Goal: Task Accomplishment & Management: Complete application form

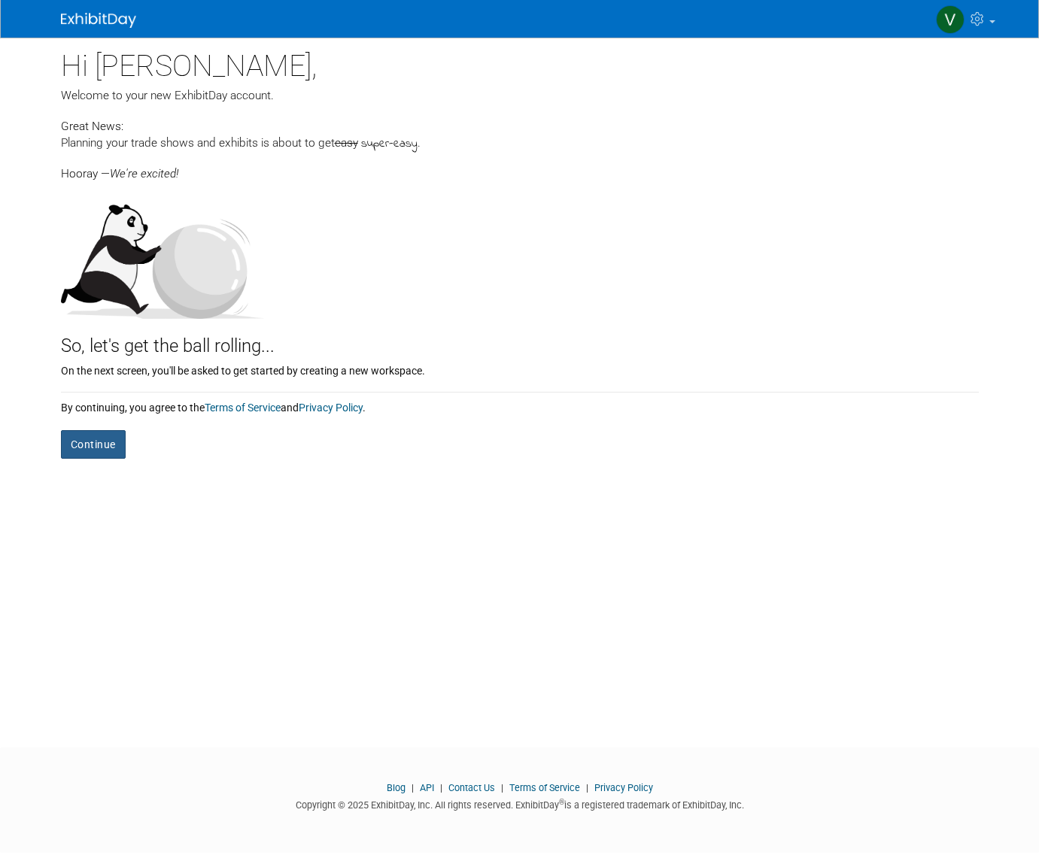
click at [95, 445] on button "Continue" at bounding box center [93, 444] width 65 height 29
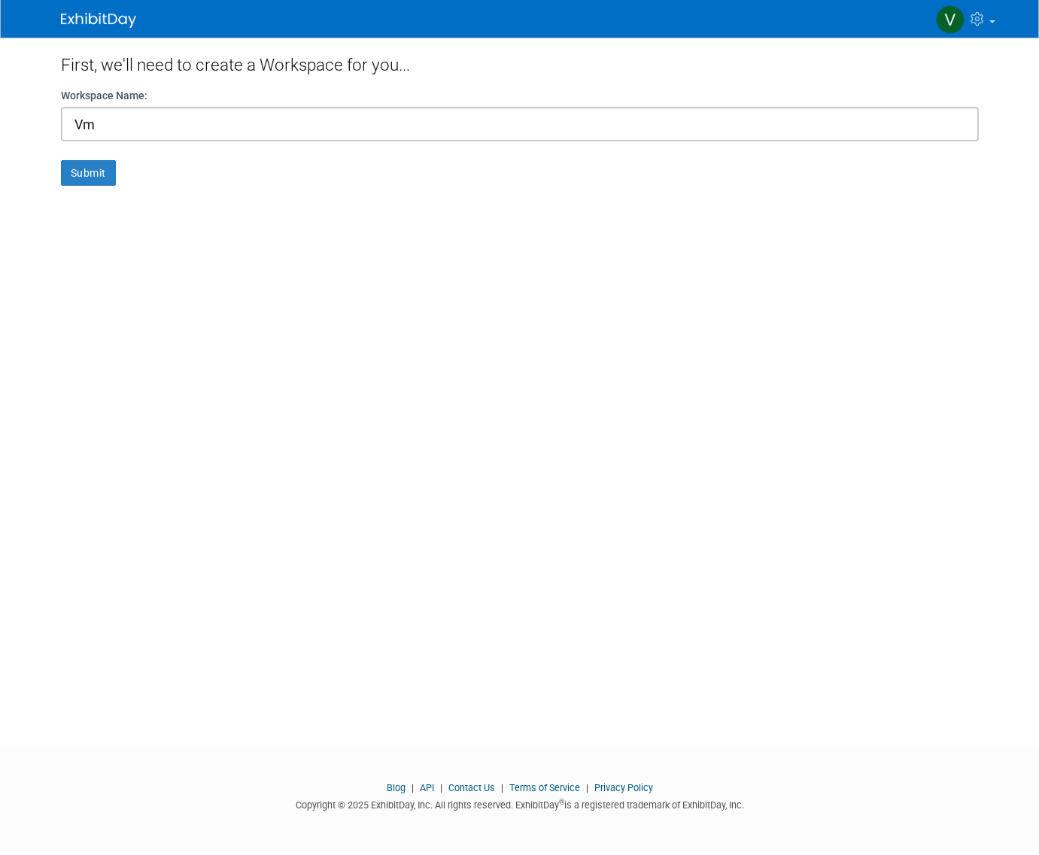
type input "V"
type input "ASA"
click at [94, 169] on button "Submit" at bounding box center [88, 173] width 55 height 26
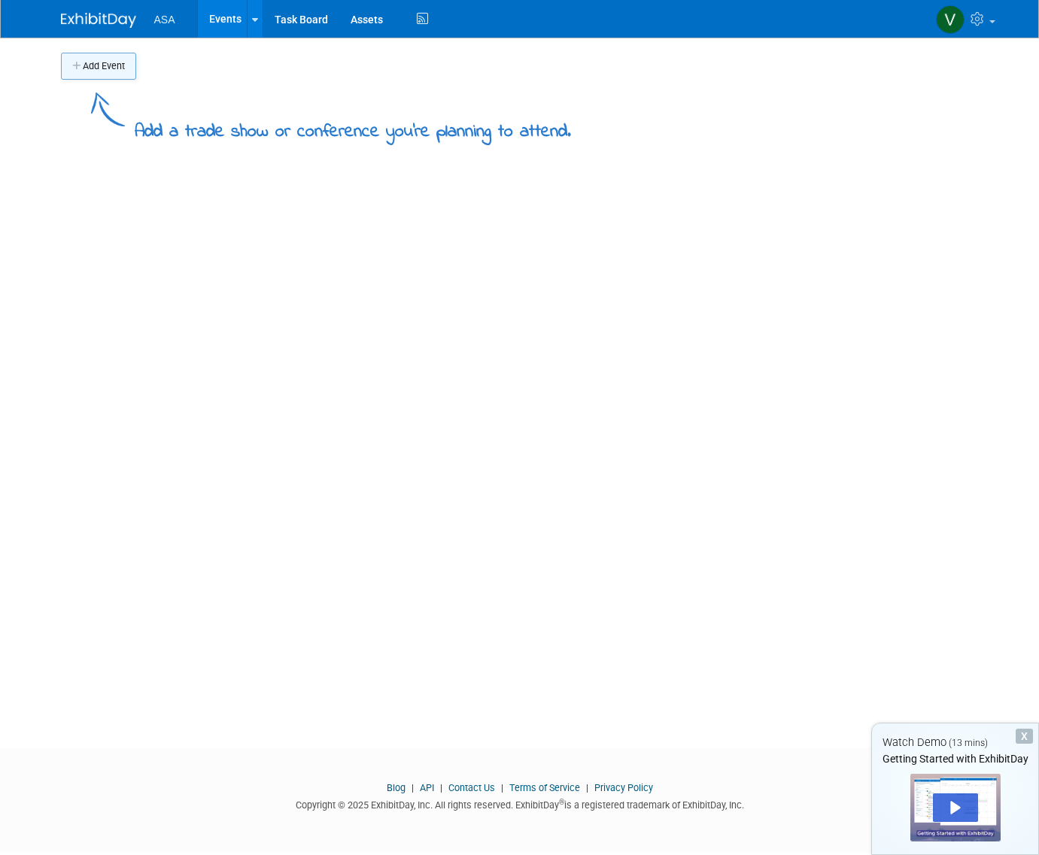
click at [114, 62] on button "Add Event" at bounding box center [98, 66] width 75 height 27
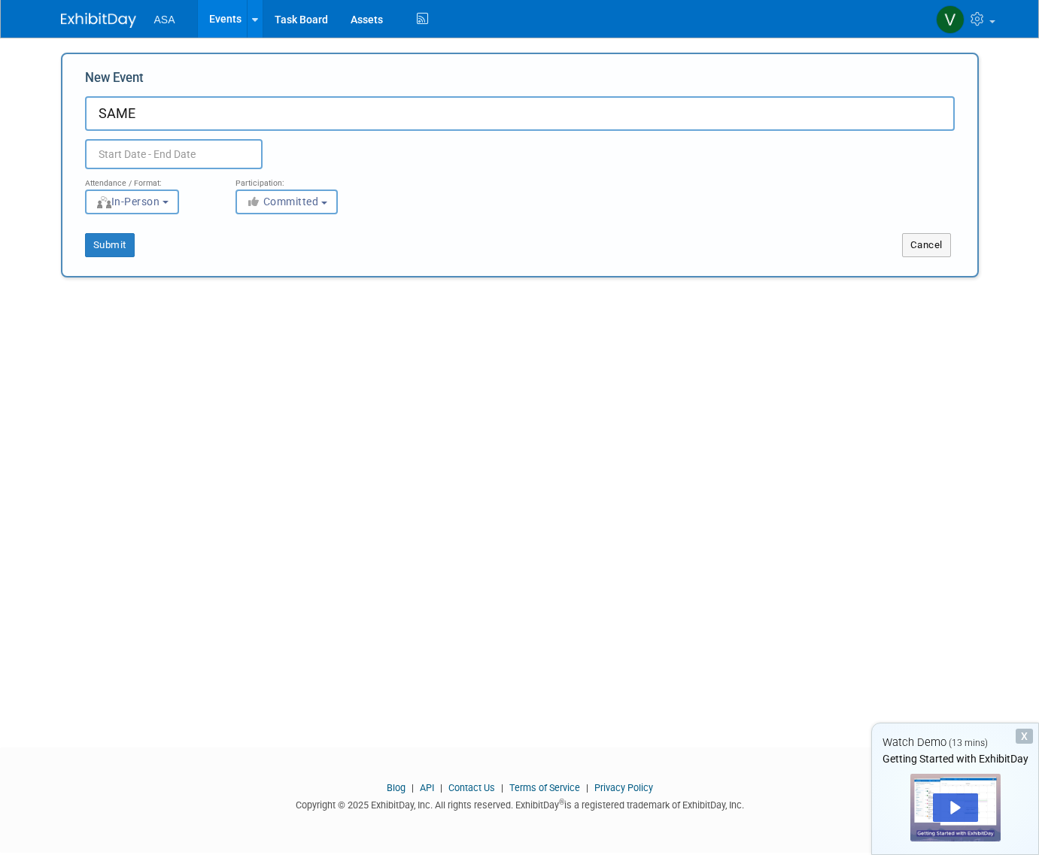
type input "SAME"
click at [305, 336] on div "Add Event Add a trade show or conference you're planning to attend. New Event S…" at bounding box center [520, 379] width 940 height 683
click at [196, 165] on input "text" at bounding box center [173, 154] width 177 height 30
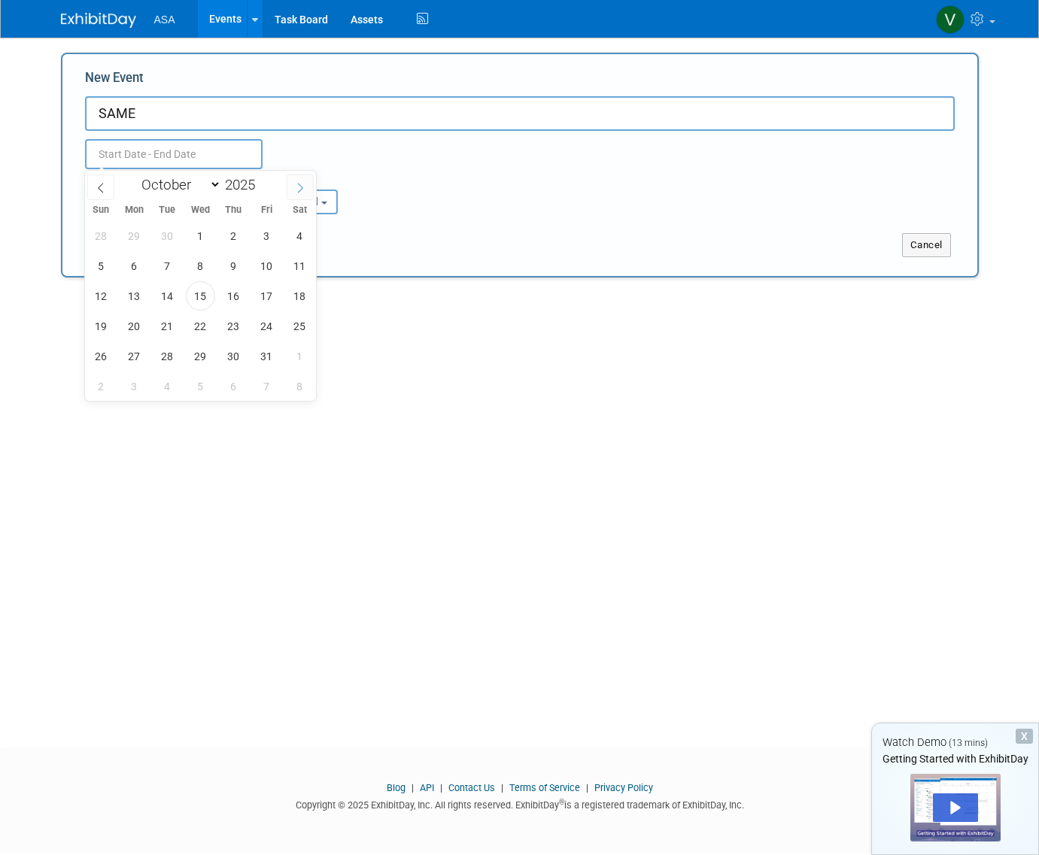
click at [299, 184] on icon at bounding box center [300, 188] width 5 height 10
select select "10"
click at [175, 324] on span "18" at bounding box center [167, 325] width 29 height 29
click at [267, 323] on span "21" at bounding box center [266, 325] width 29 height 29
type input "Nov 18, 2025 to Nov 21, 2025"
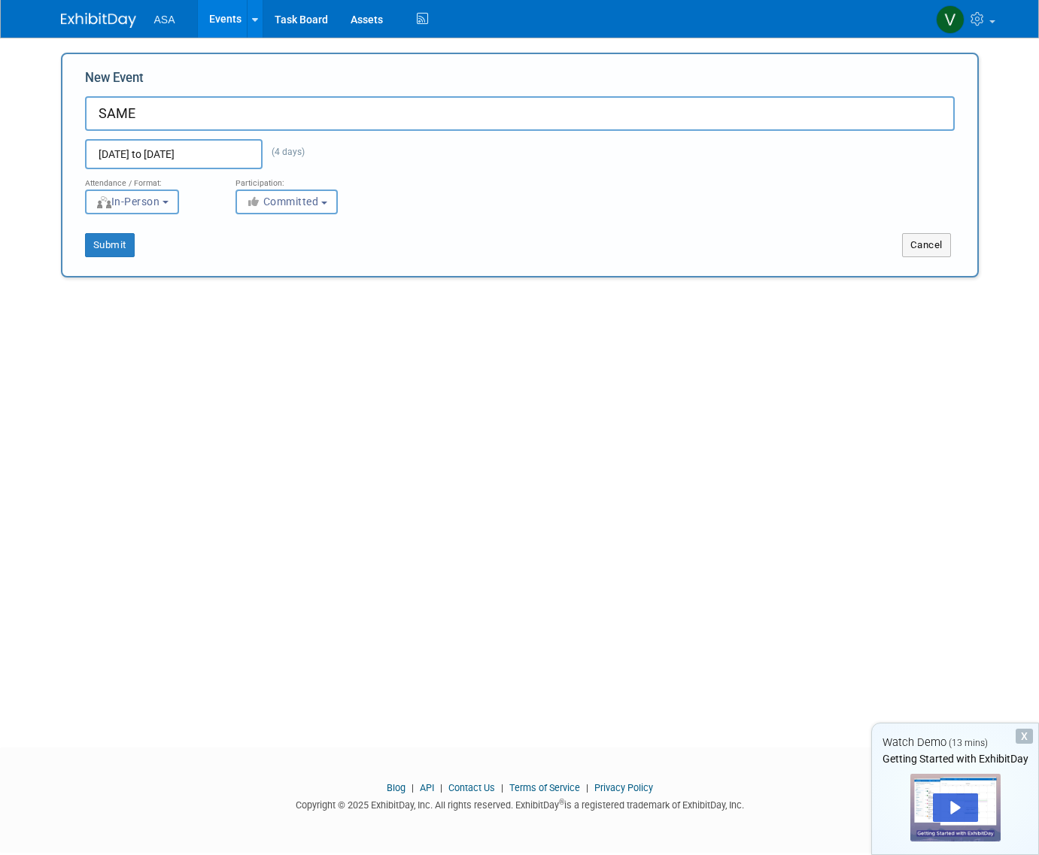
click at [172, 205] on button "In-Person" at bounding box center [132, 202] width 94 height 25
click at [205, 208] on div "<img src="https://www.exhibitday.com/Images/Format-InPerson.png" style="width: …" at bounding box center [149, 202] width 128 height 25
click at [333, 199] on button "Committed" at bounding box center [286, 202] width 102 height 25
click at [397, 190] on div "Attendance / Format: <img src="https://www.exhibitday.com/Images/Format-InPerso…" at bounding box center [520, 191] width 892 height 45
click at [126, 244] on button "Submit" at bounding box center [110, 245] width 50 height 24
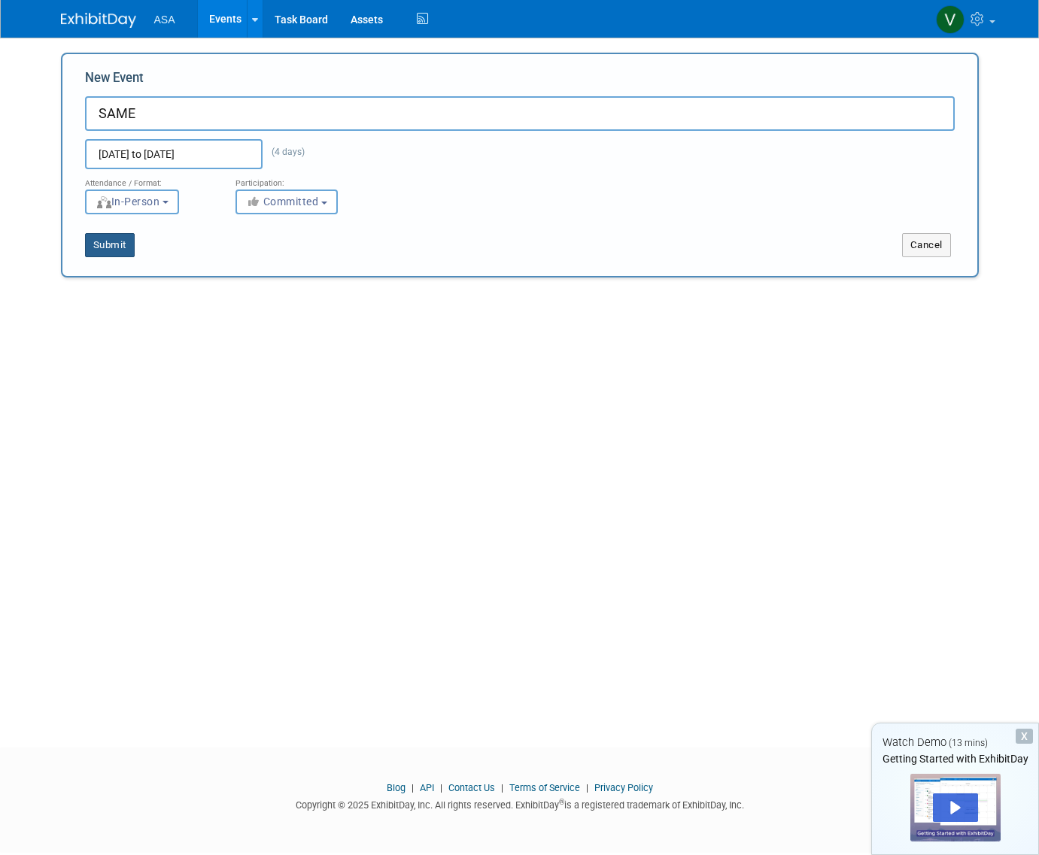
type input "SAME"
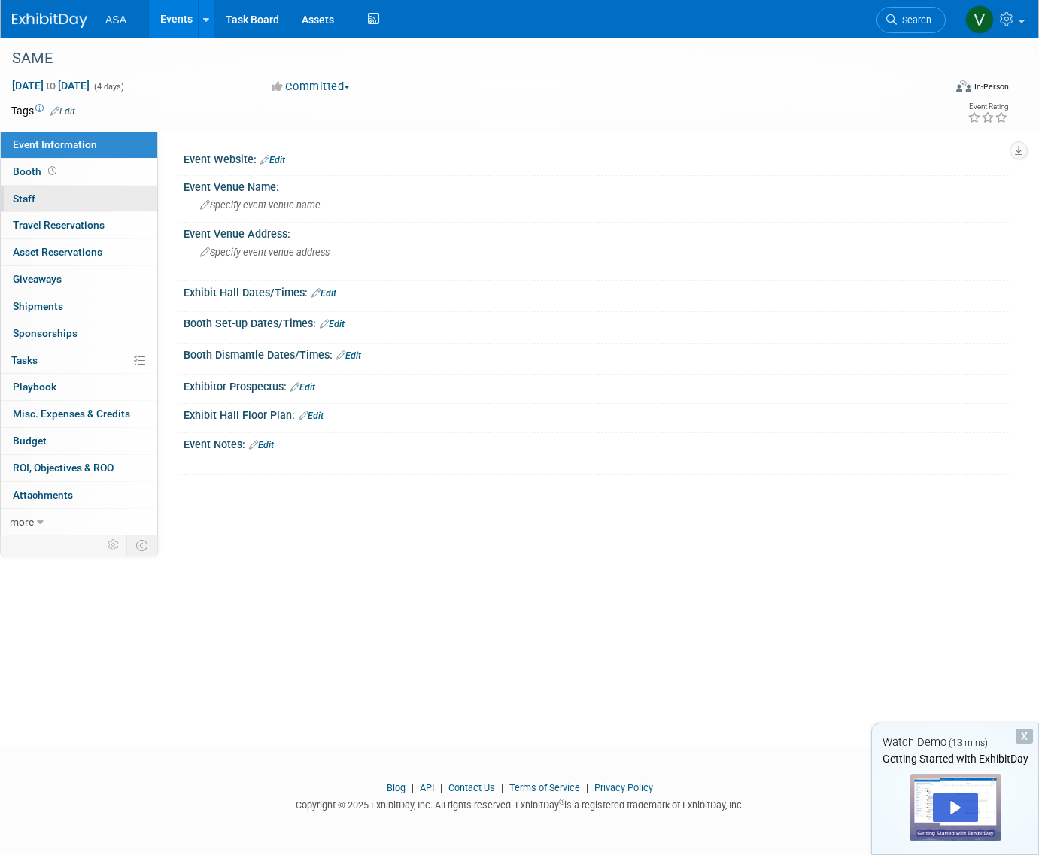
click at [19, 202] on span "Staff 0" at bounding box center [24, 199] width 23 height 12
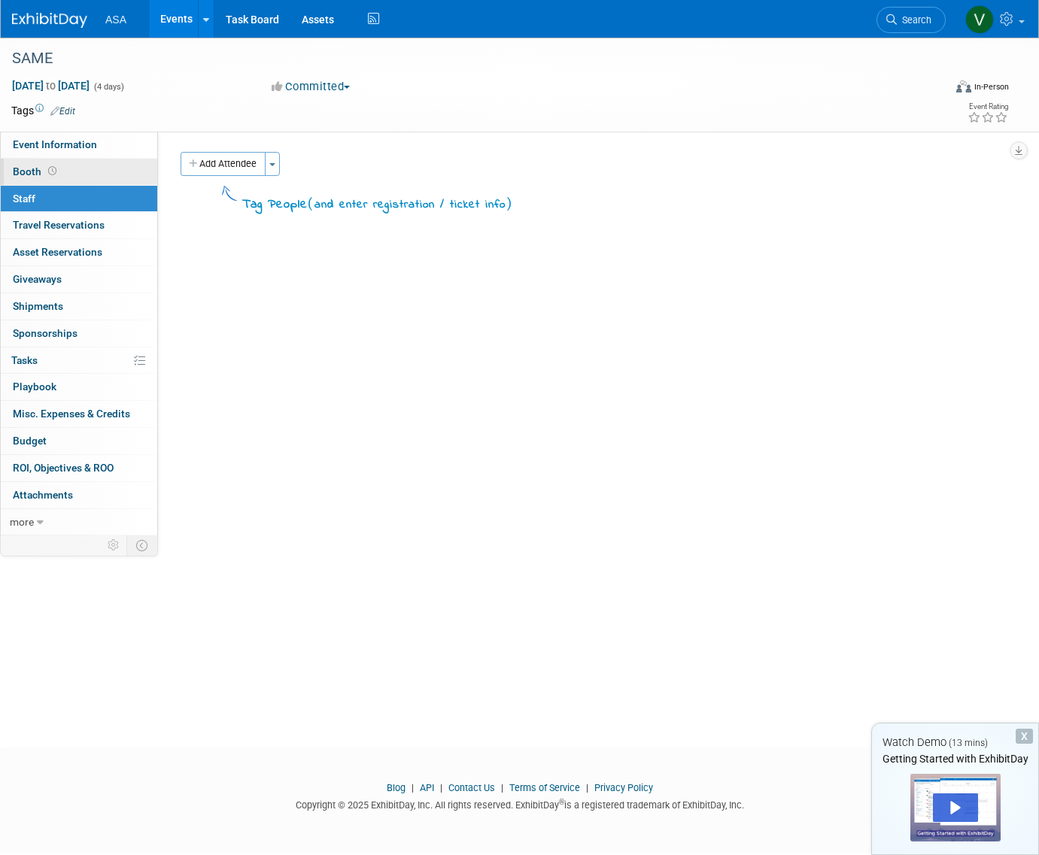
click at [25, 184] on link "Booth" at bounding box center [79, 172] width 156 height 26
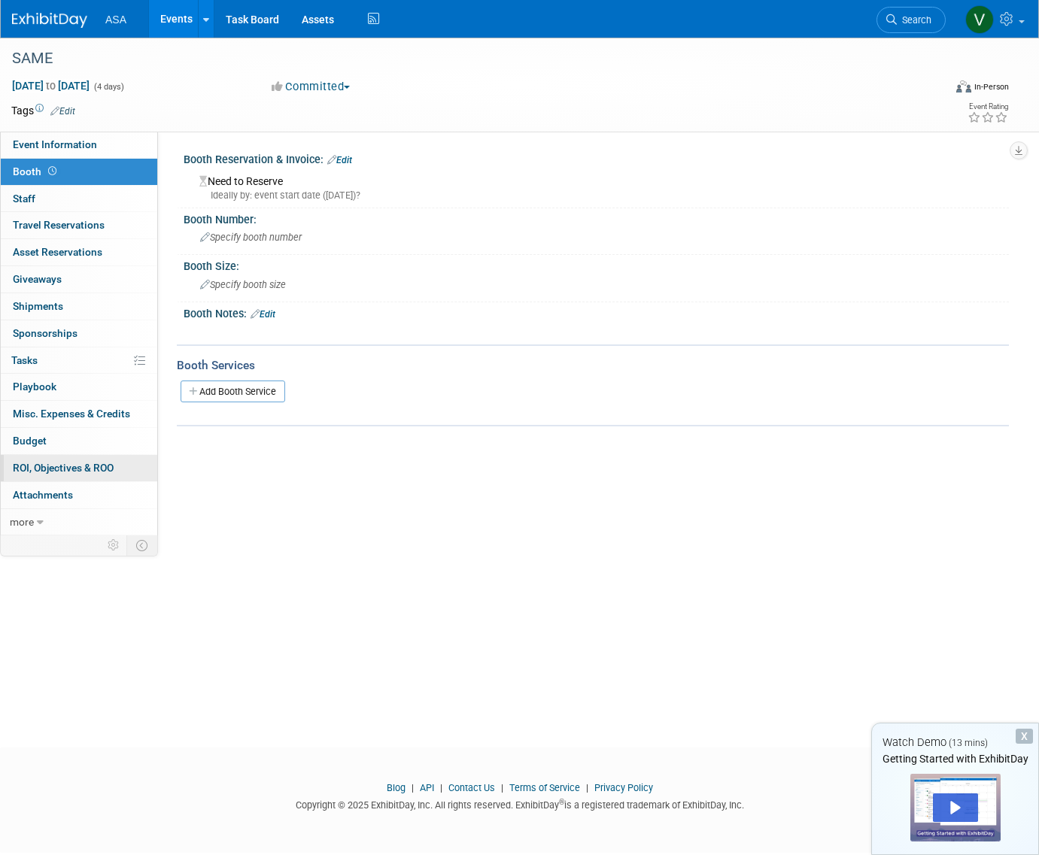
click at [62, 464] on span "ROI, Objectives & ROO 0" at bounding box center [63, 468] width 101 height 12
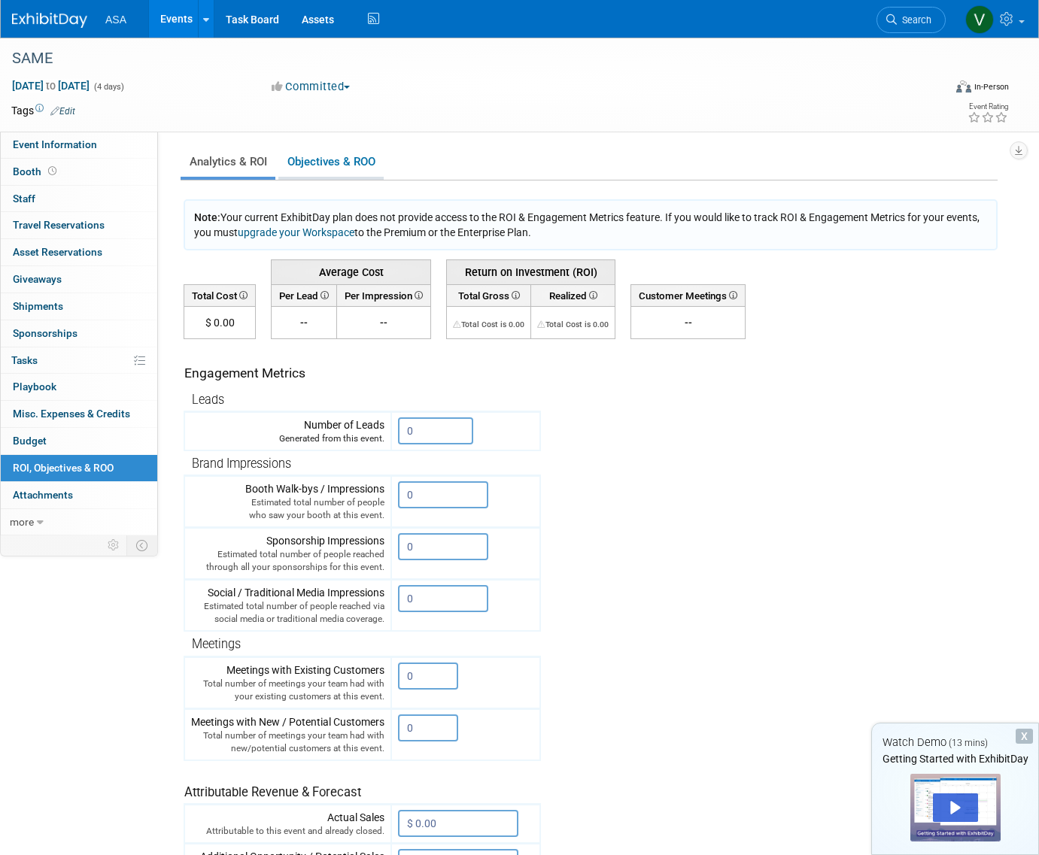
click at [310, 156] on link "Objectives & ROO 0" at bounding box center [330, 161] width 105 height 29
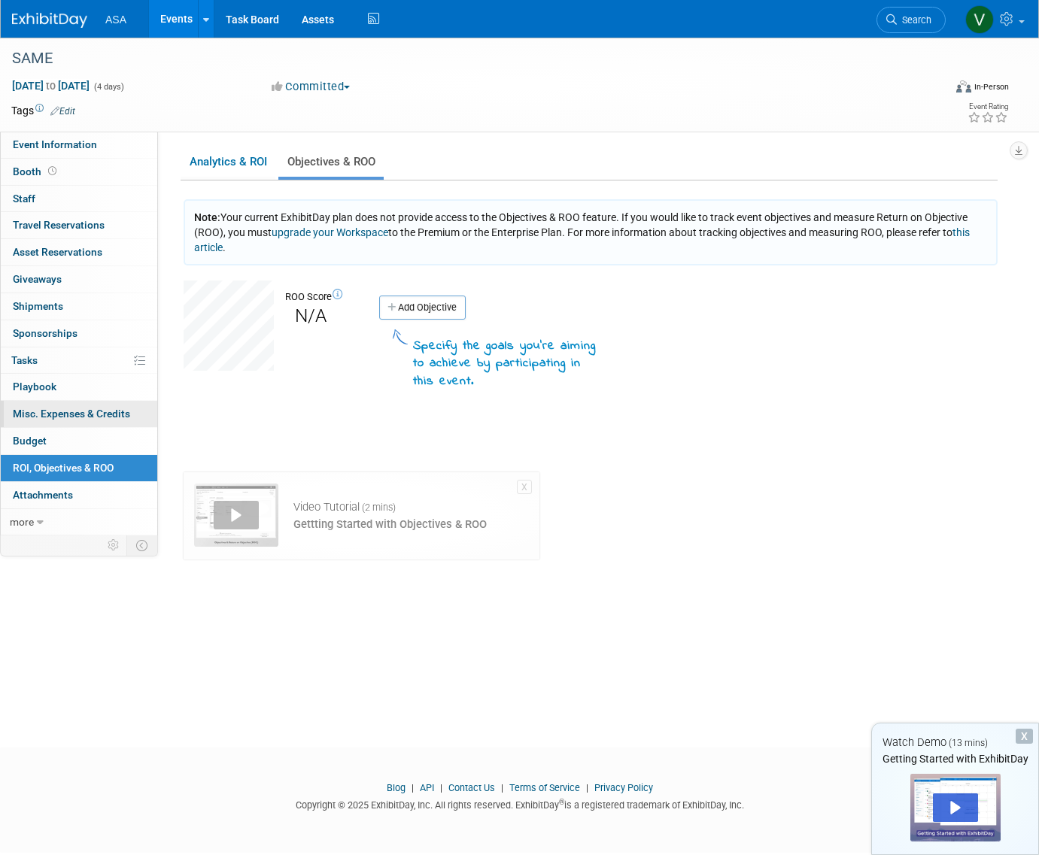
click at [83, 408] on span "Misc. Expenses & Credits 0" at bounding box center [71, 414] width 117 height 12
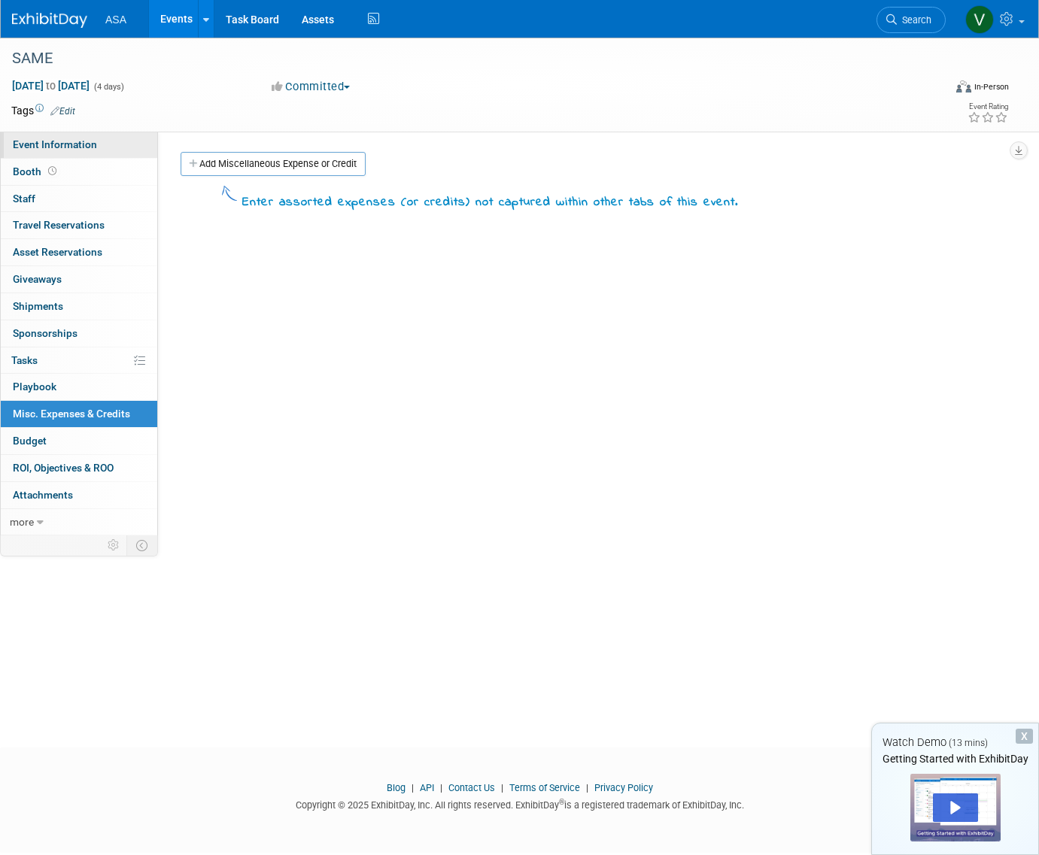
click at [36, 150] on span "Event Information" at bounding box center [55, 144] width 84 height 12
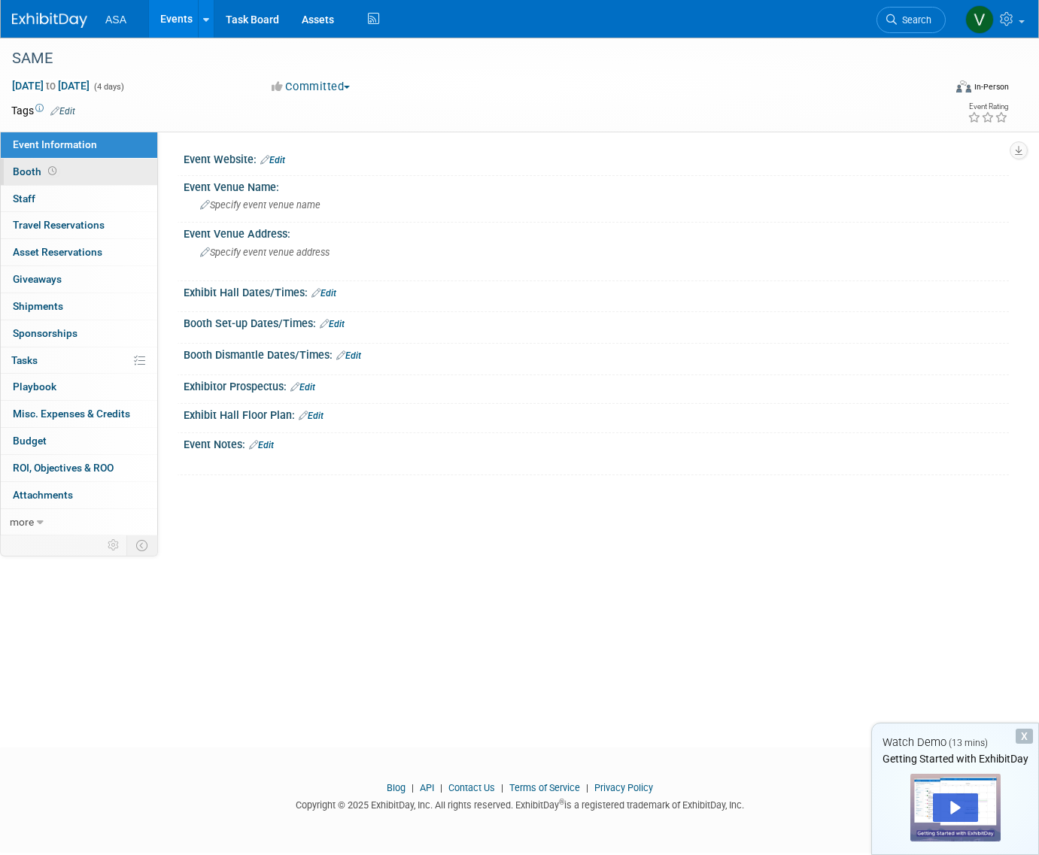
click at [35, 175] on span "Booth" at bounding box center [36, 171] width 47 height 12
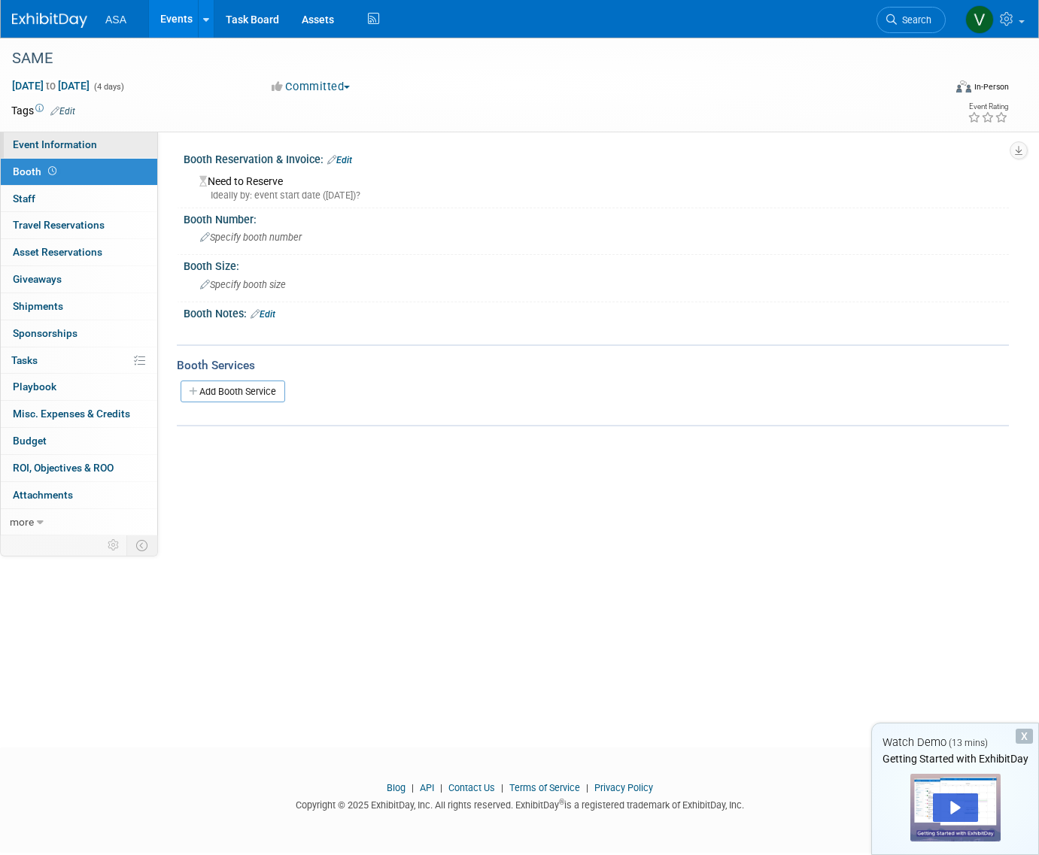
click at [50, 149] on span "Event Information" at bounding box center [55, 144] width 84 height 12
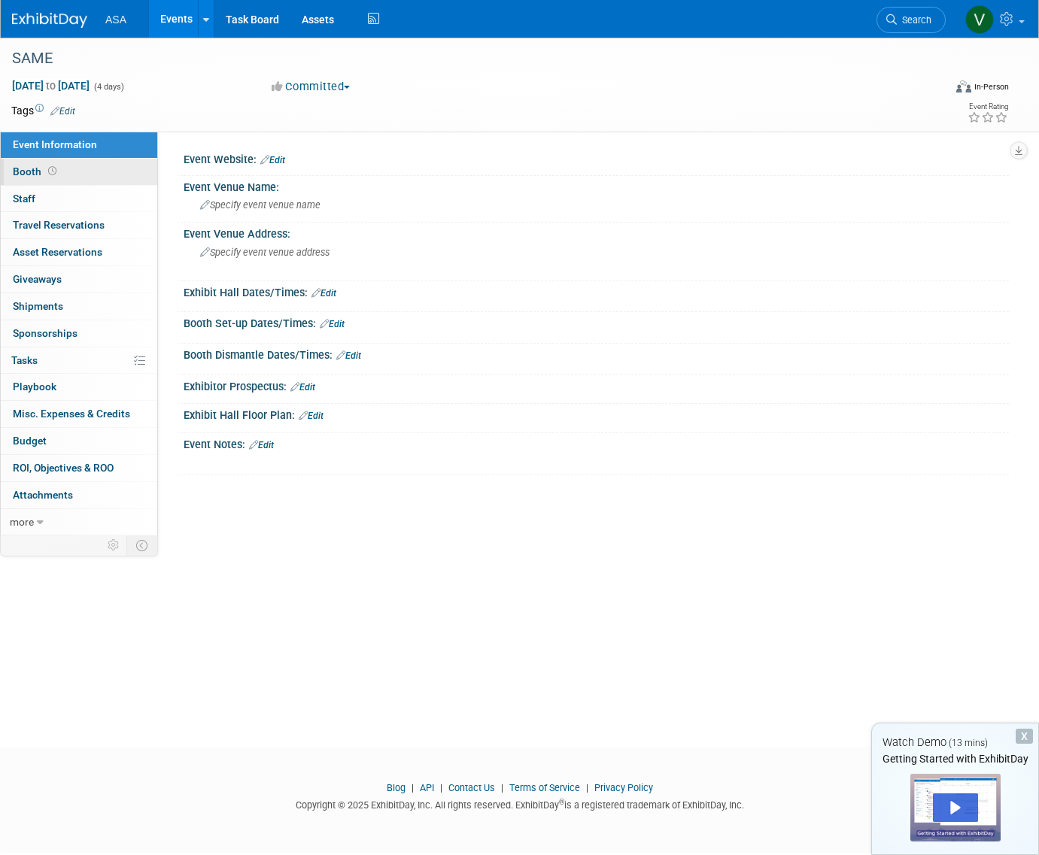
click at [34, 176] on span "Booth" at bounding box center [36, 171] width 47 height 12
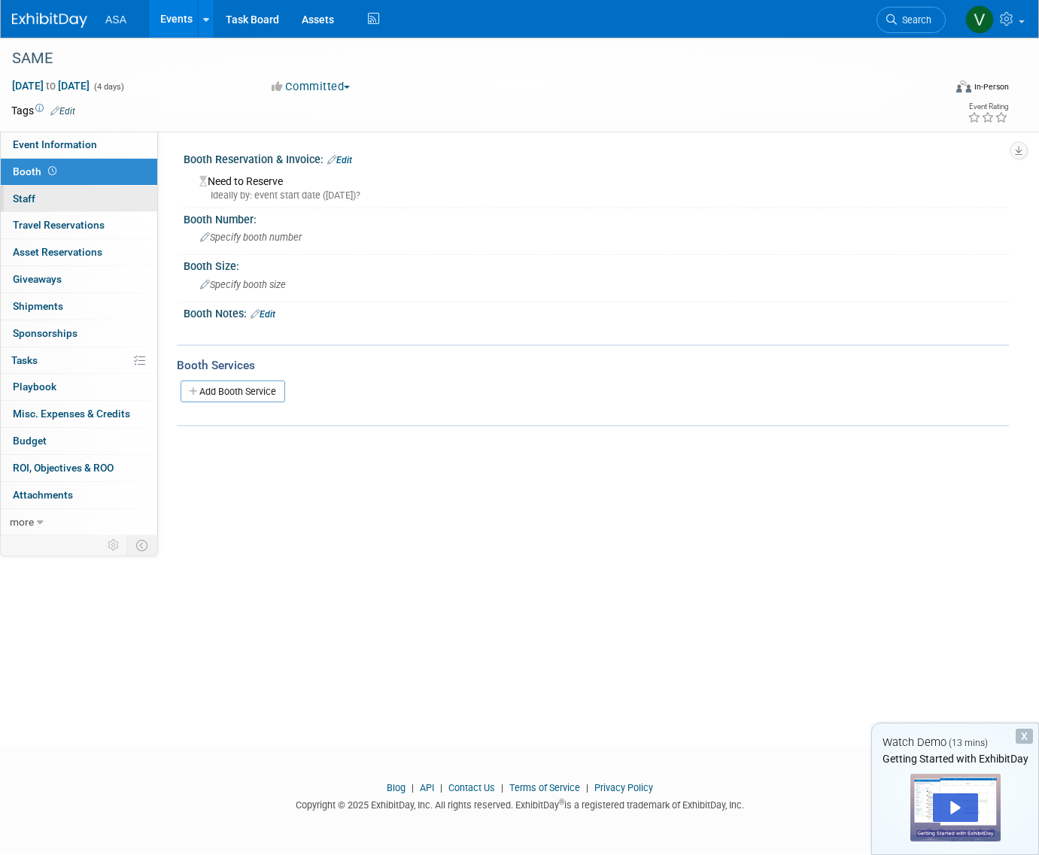
click at [42, 190] on link "0 Staff 0" at bounding box center [79, 199] width 156 height 26
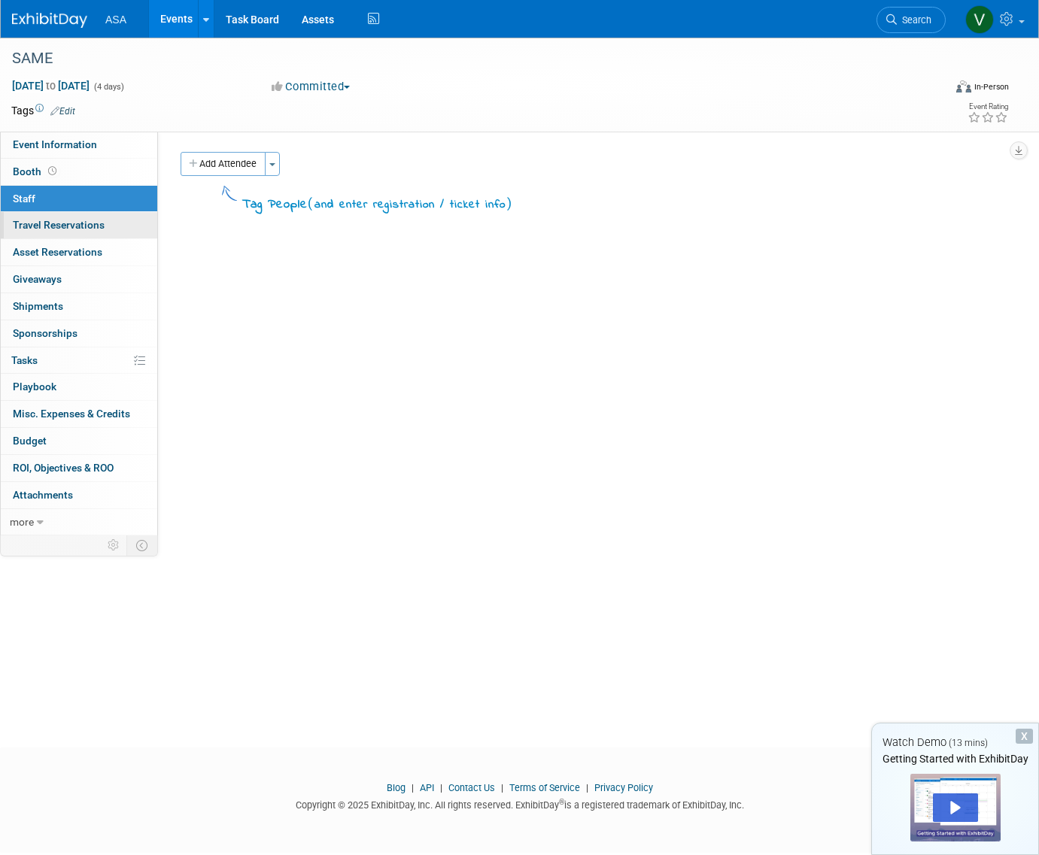
click at [41, 214] on link "0 Travel Reservations 0" at bounding box center [79, 225] width 156 height 26
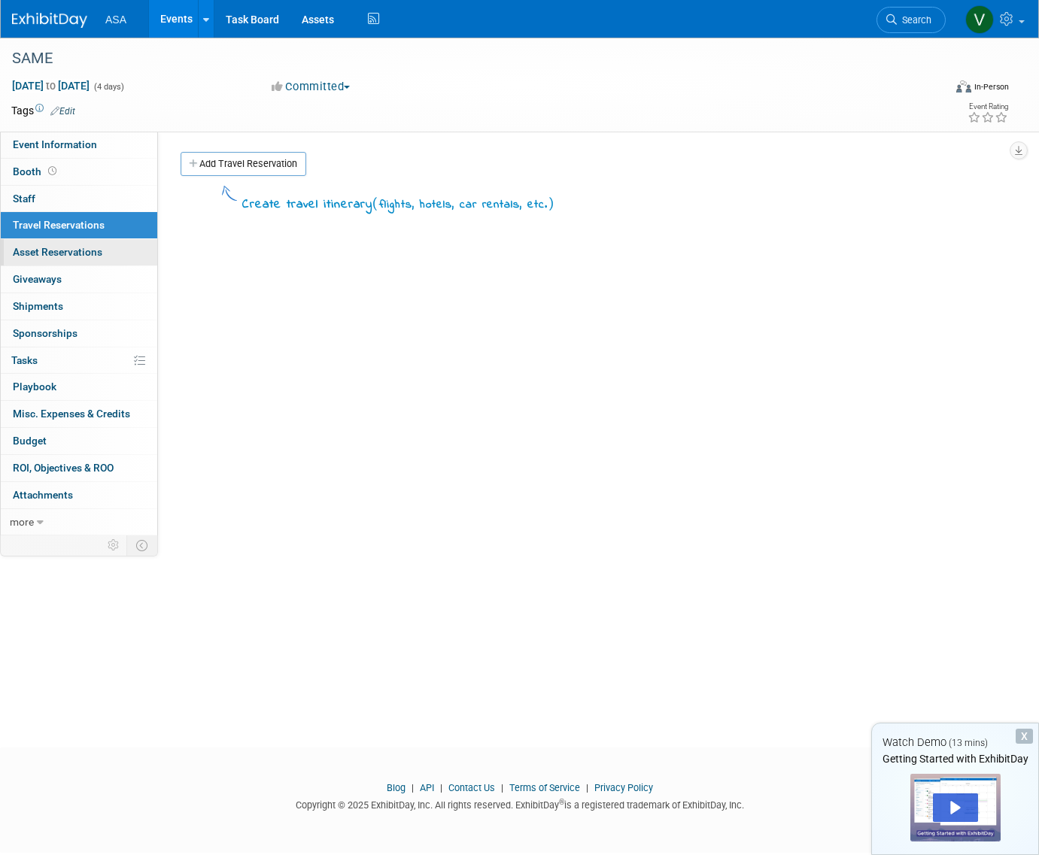
click at [38, 250] on span "Asset Reservations 0" at bounding box center [58, 252] width 90 height 12
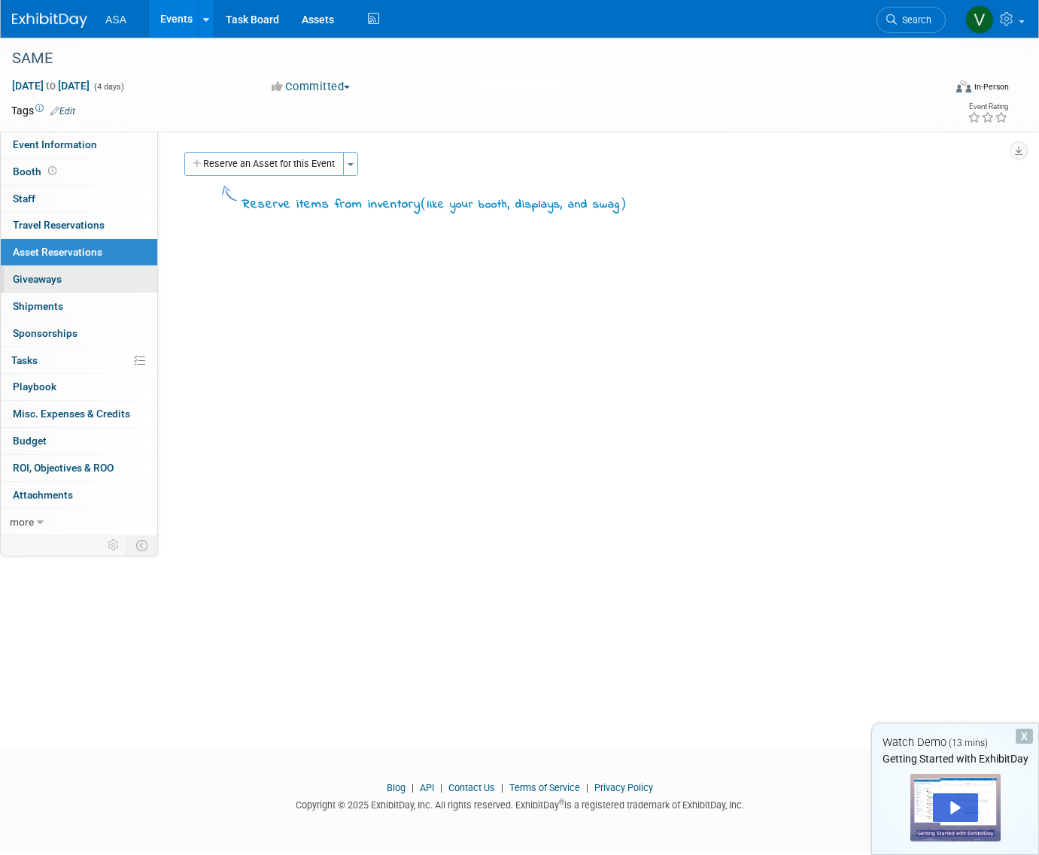
click at [38, 274] on span "Giveaways 0" at bounding box center [37, 279] width 49 height 12
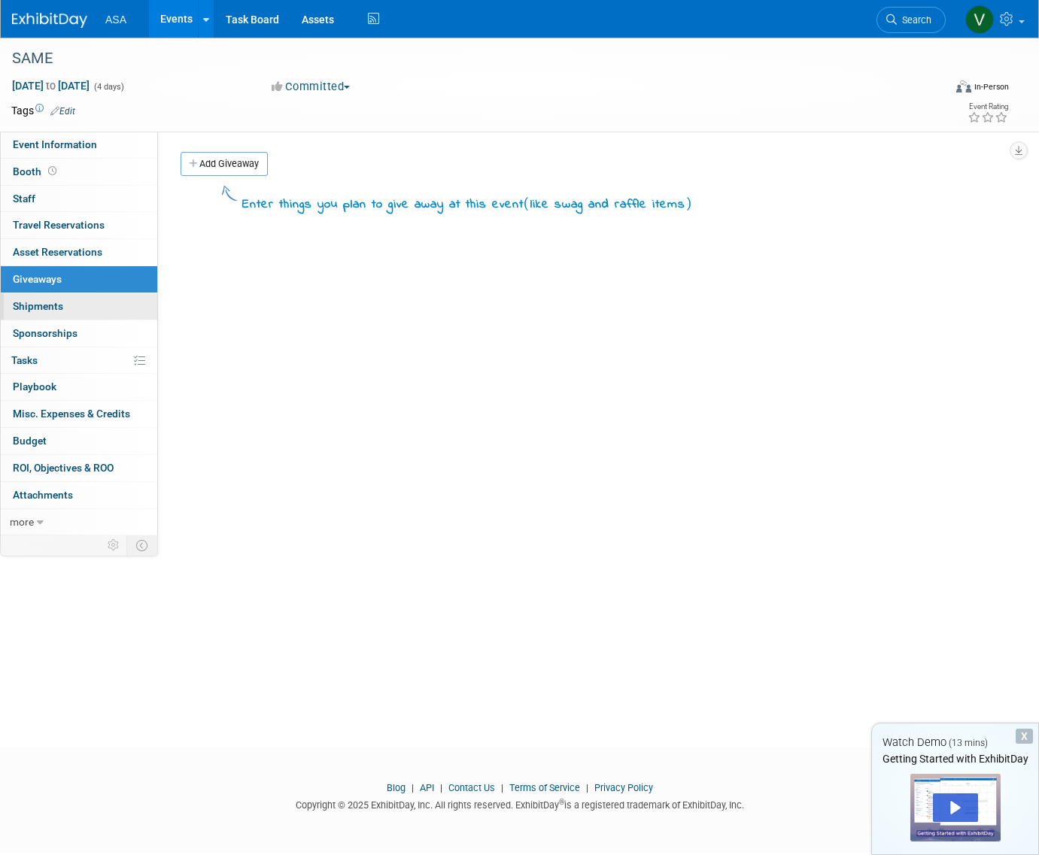
click at [40, 303] on span "Shipments 0" at bounding box center [38, 306] width 50 height 12
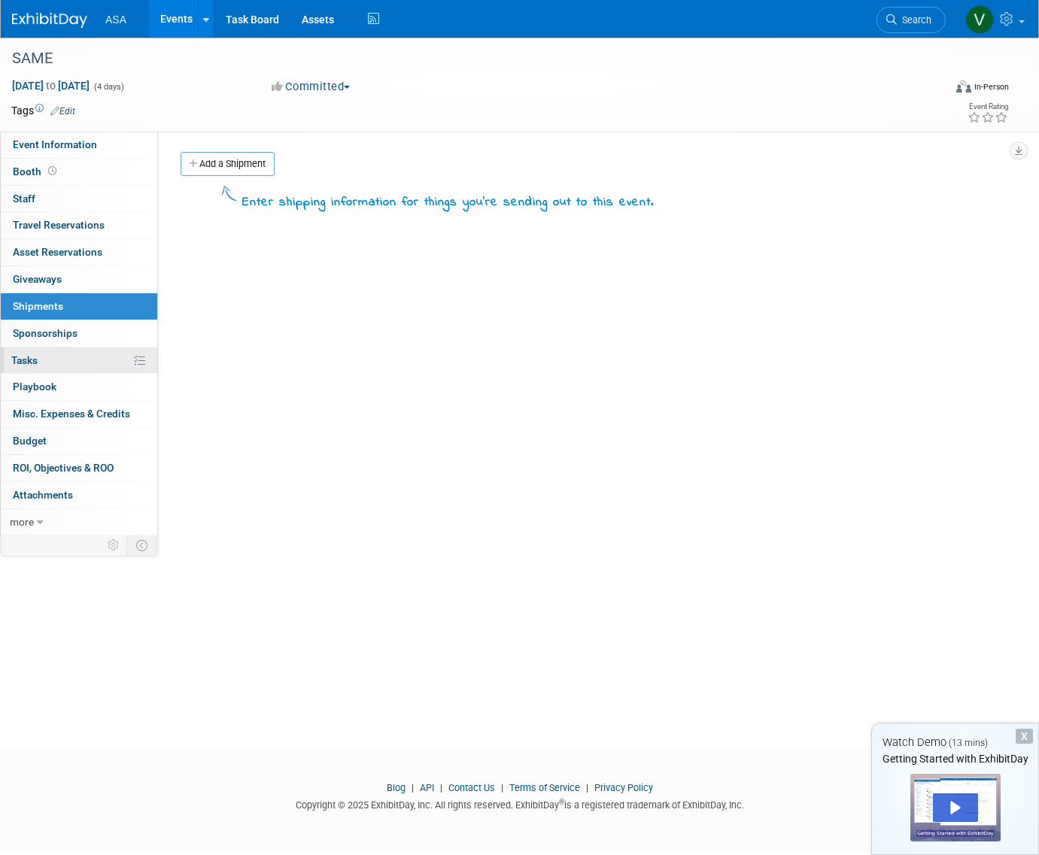
click at [35, 348] on link "0% Tasks 0%" at bounding box center [79, 360] width 156 height 26
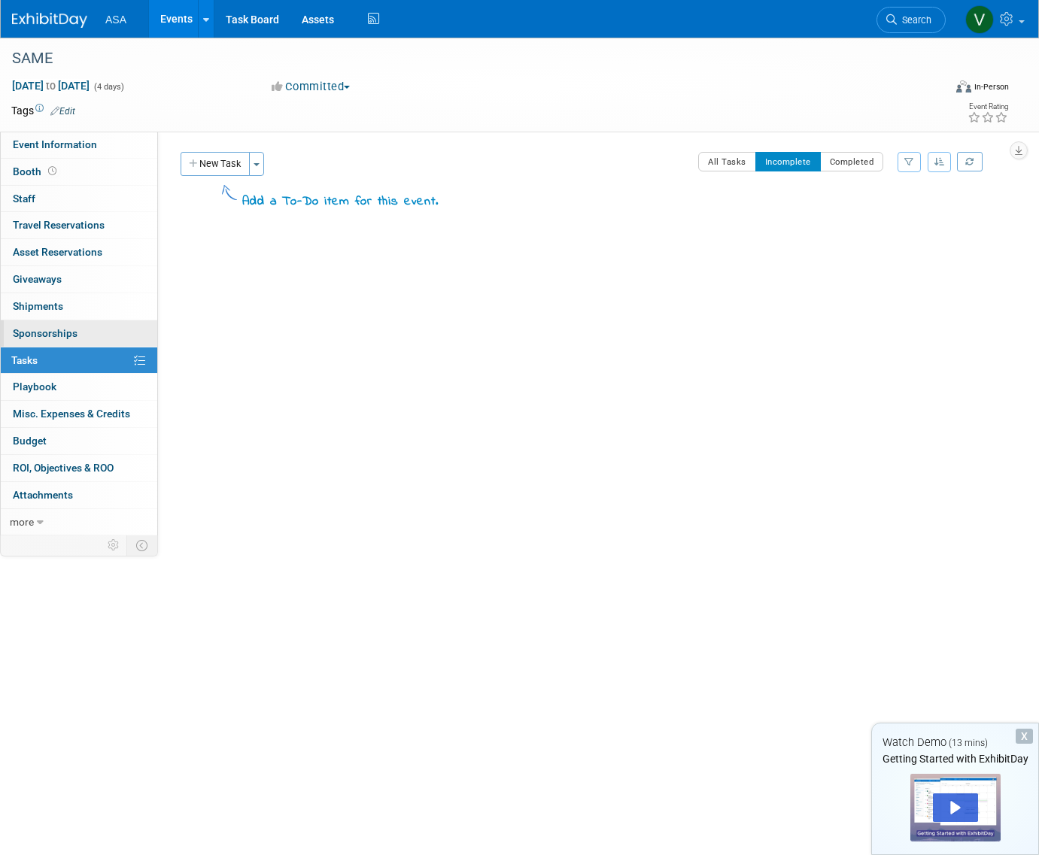
click at [45, 327] on span "Sponsorships 0" at bounding box center [45, 333] width 65 height 12
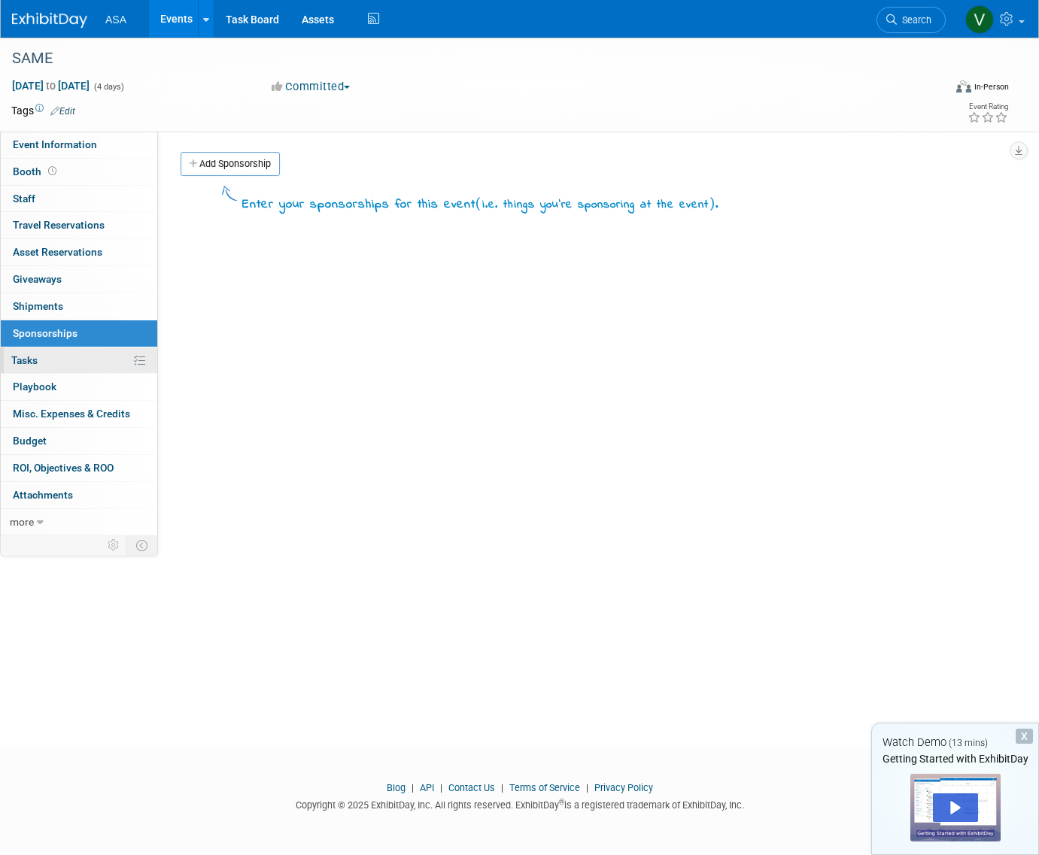
click at [33, 369] on link "0% Tasks 0%" at bounding box center [79, 360] width 156 height 26
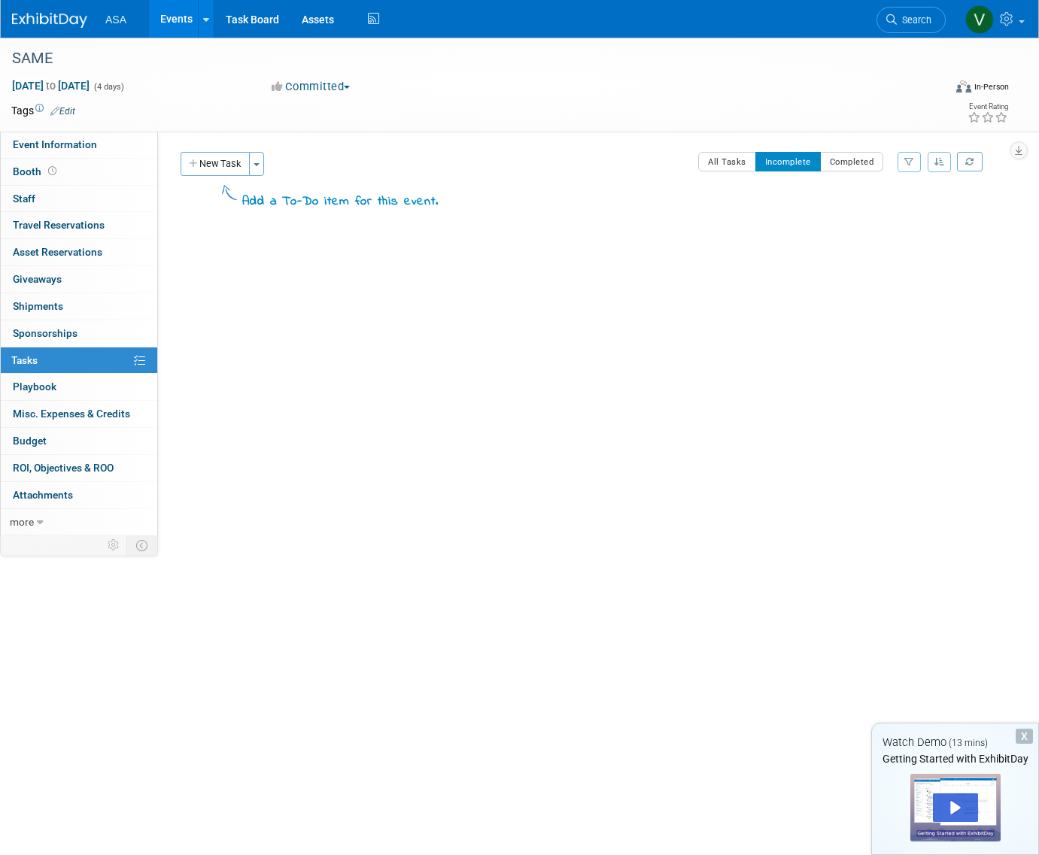
click at [143, 360] on icon at bounding box center [139, 360] width 11 height 11
click at [48, 387] on span "Playbook 0" at bounding box center [35, 387] width 44 height 12
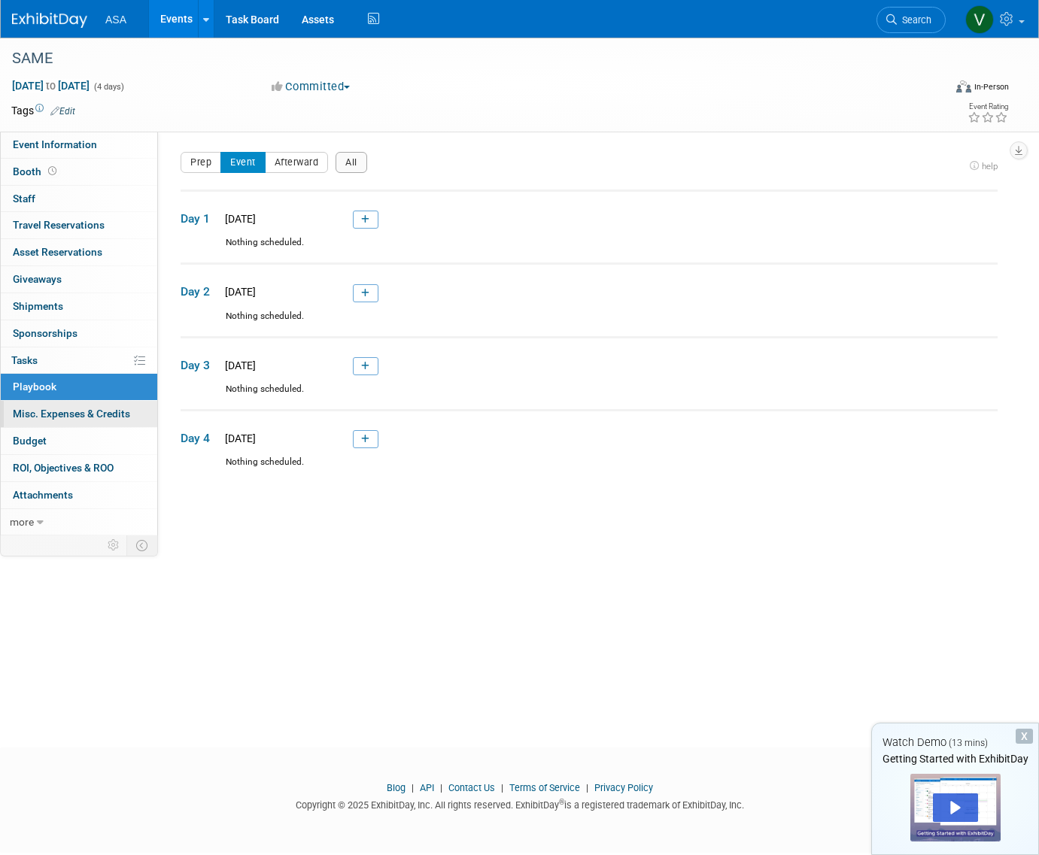
click at [52, 413] on span "Misc. Expenses & Credits 0" at bounding box center [71, 414] width 117 height 12
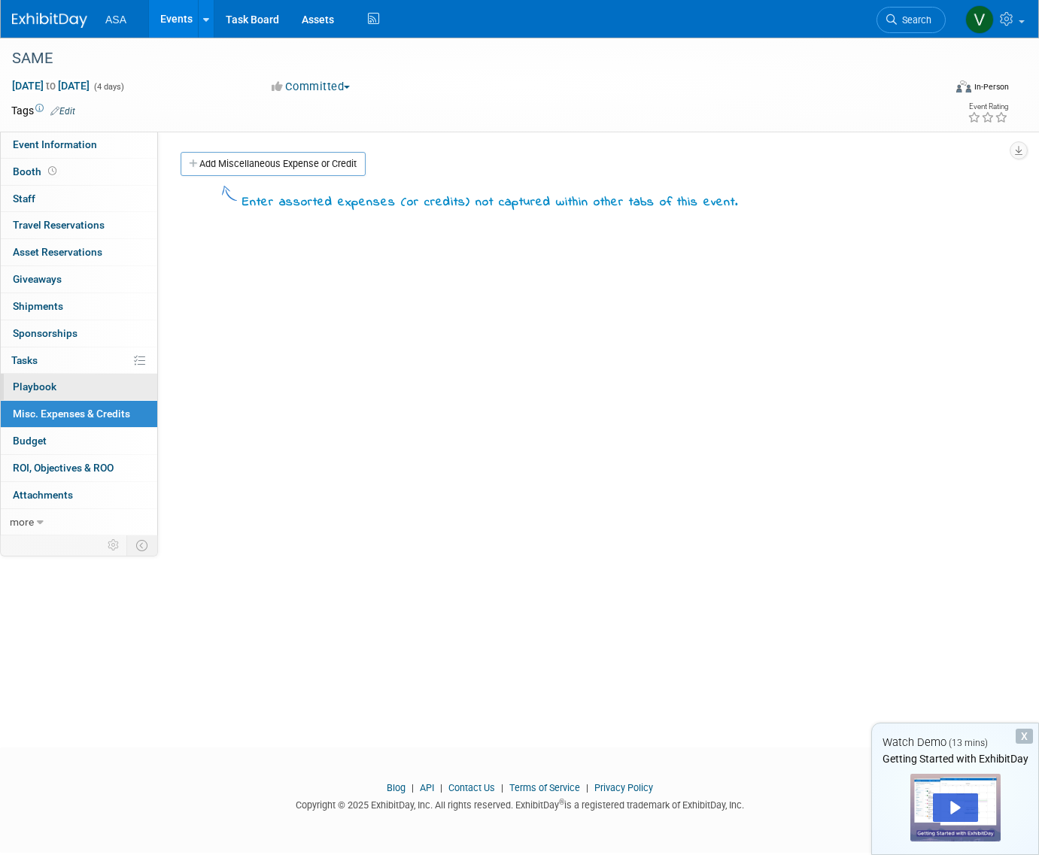
click at [53, 397] on link "0 Playbook 0" at bounding box center [79, 387] width 156 height 26
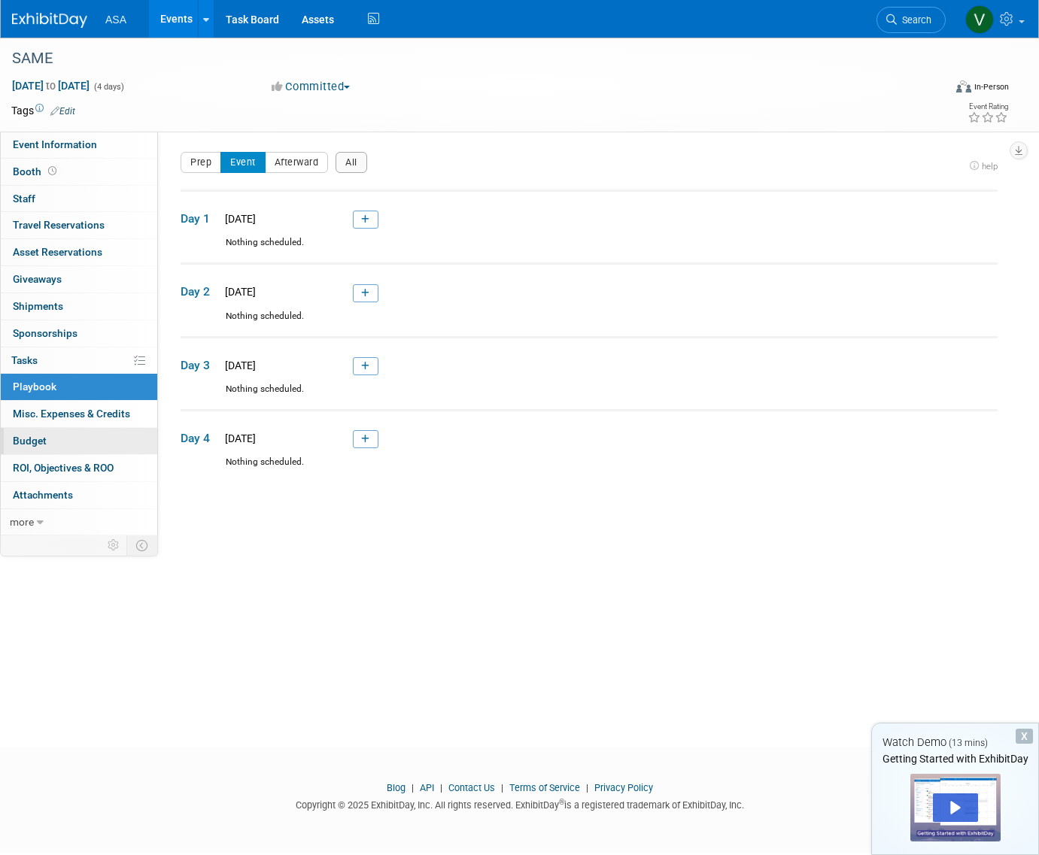
click at [51, 429] on link "Budget" at bounding box center [79, 441] width 156 height 26
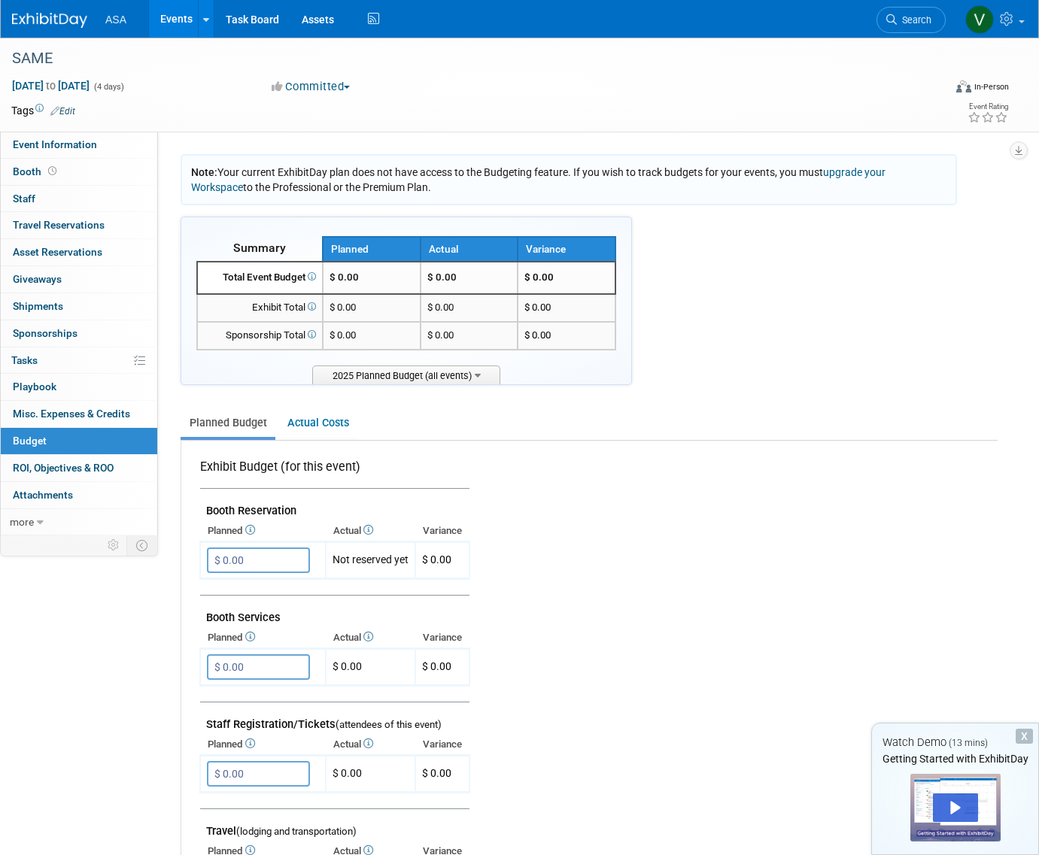
click at [42, 453] on link "Budget" at bounding box center [79, 441] width 156 height 26
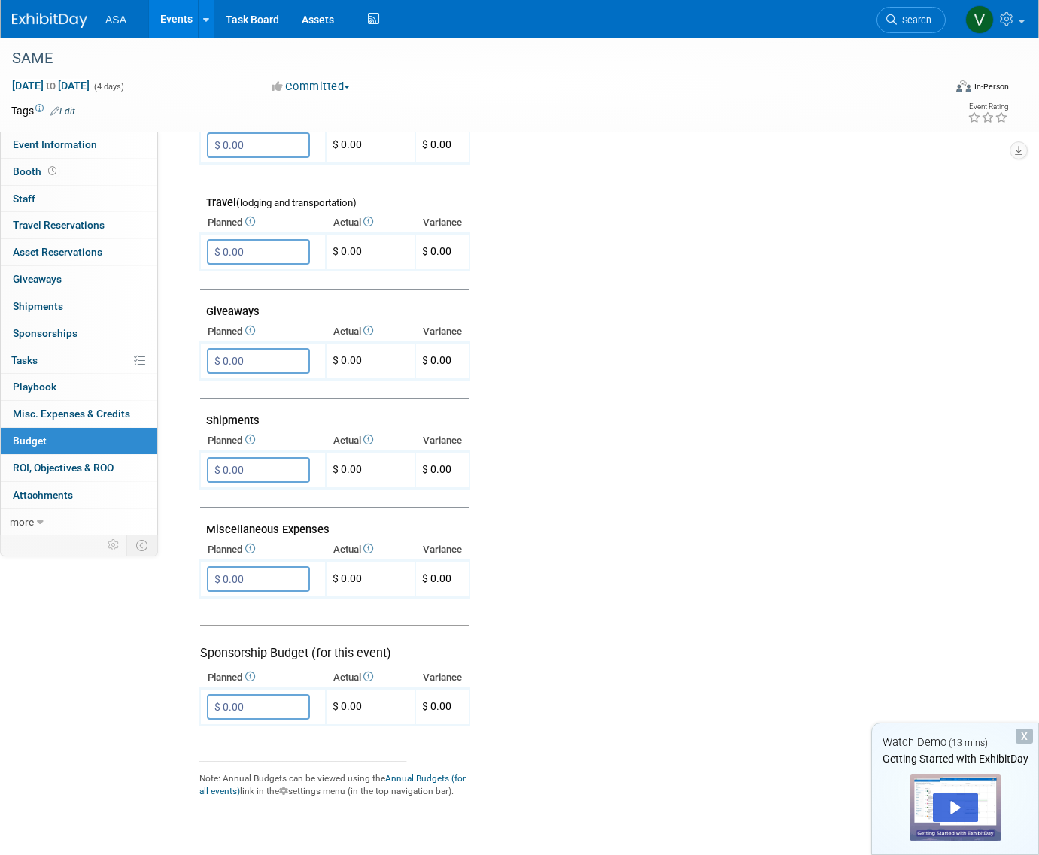
scroll to position [734, 0]
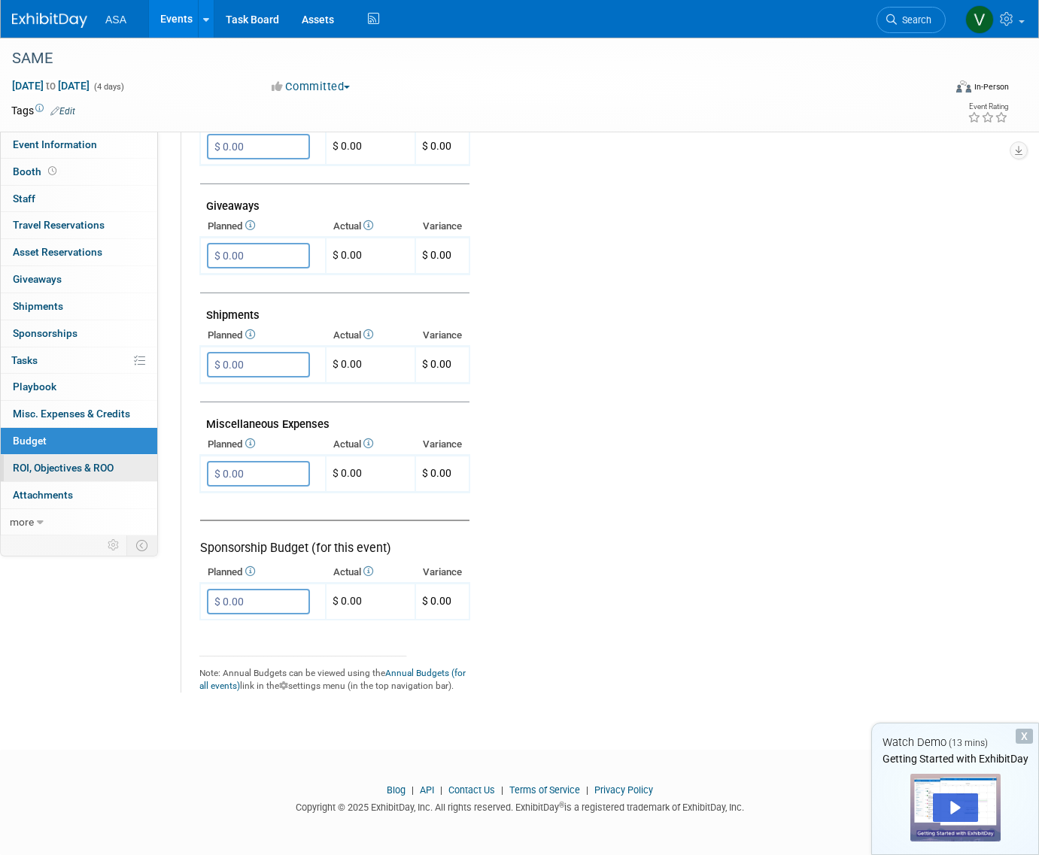
click at [70, 470] on span "ROI, Objectives & ROO 0" at bounding box center [63, 468] width 101 height 12
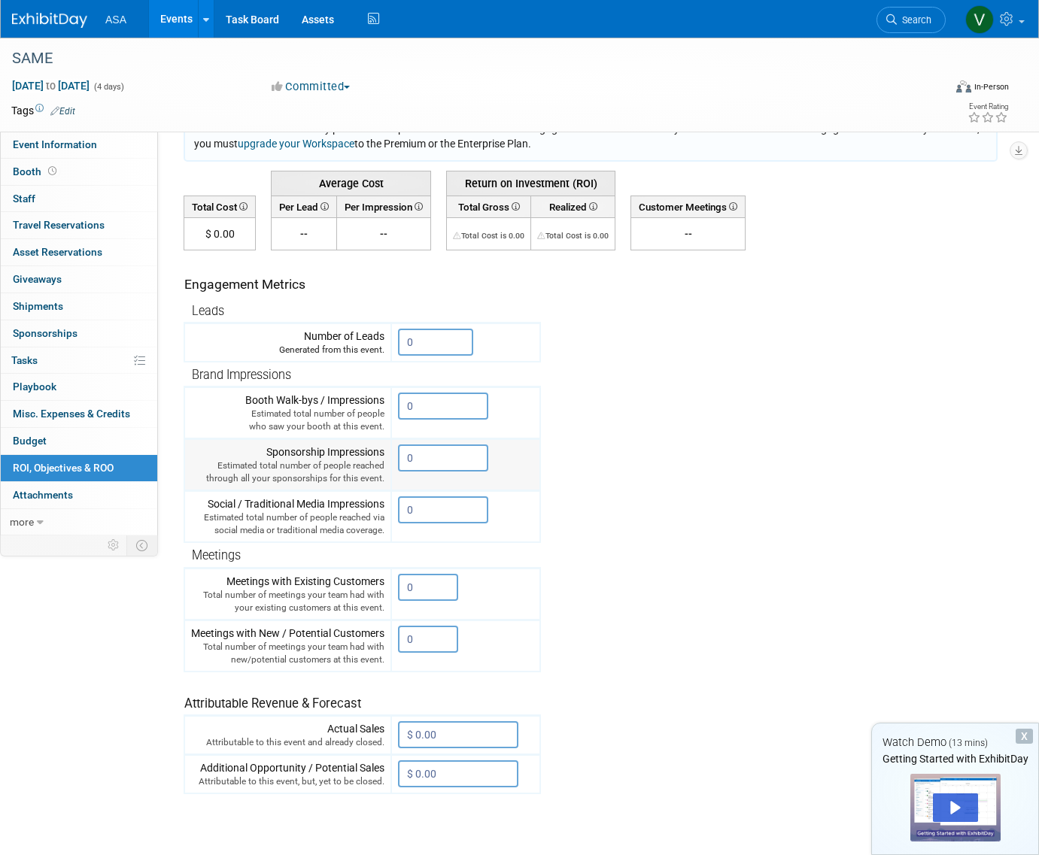
scroll to position [250, 0]
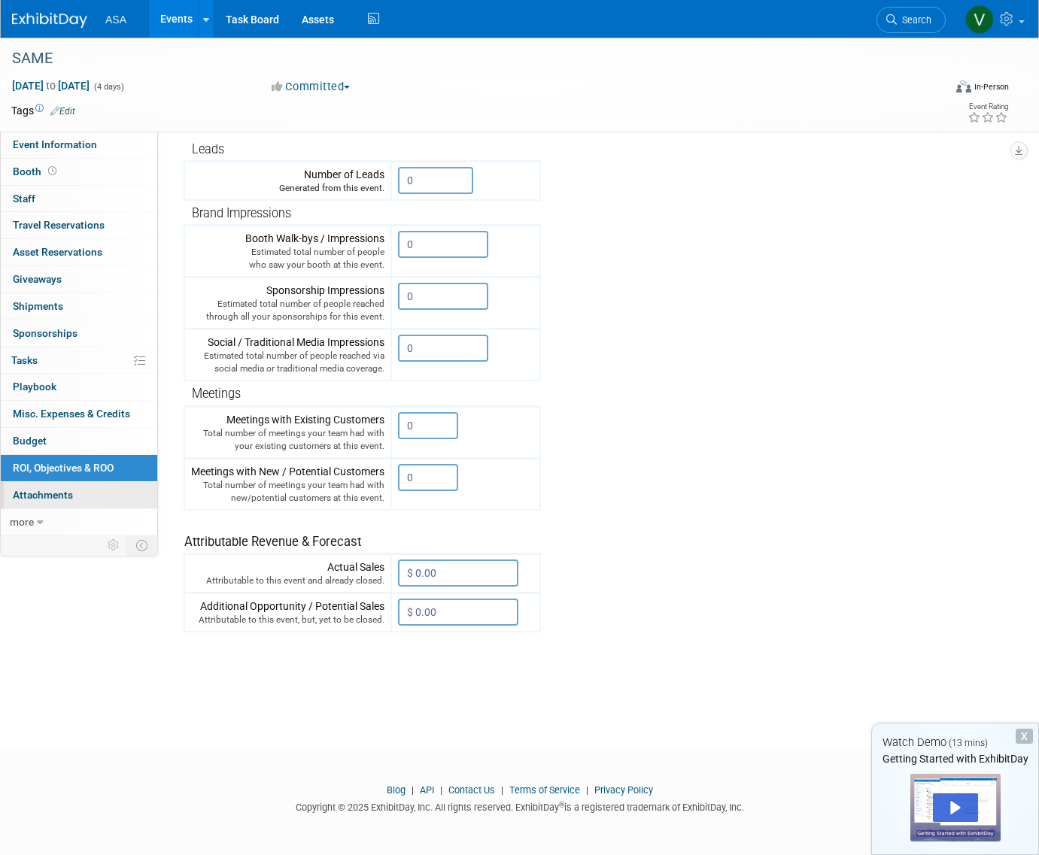
click at [57, 504] on link "0 Attachments 0" at bounding box center [79, 495] width 156 height 26
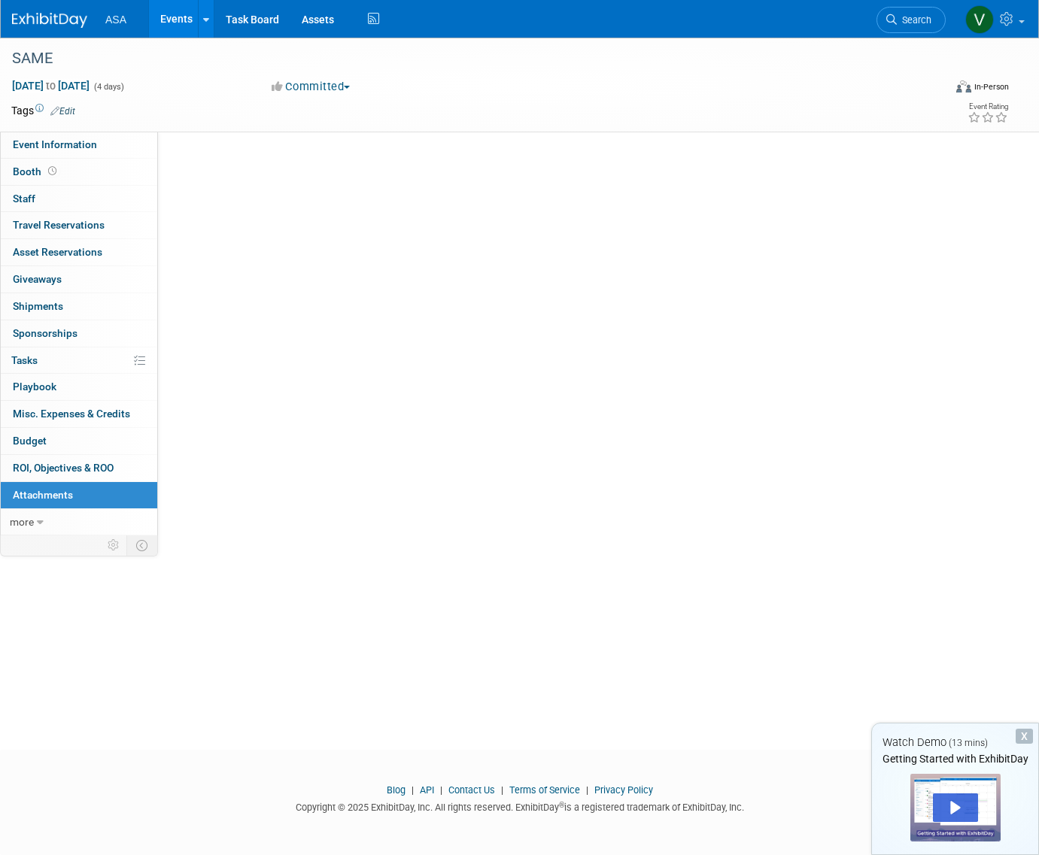
scroll to position [0, 0]
click at [29, 521] on span "more" at bounding box center [22, 522] width 24 height 12
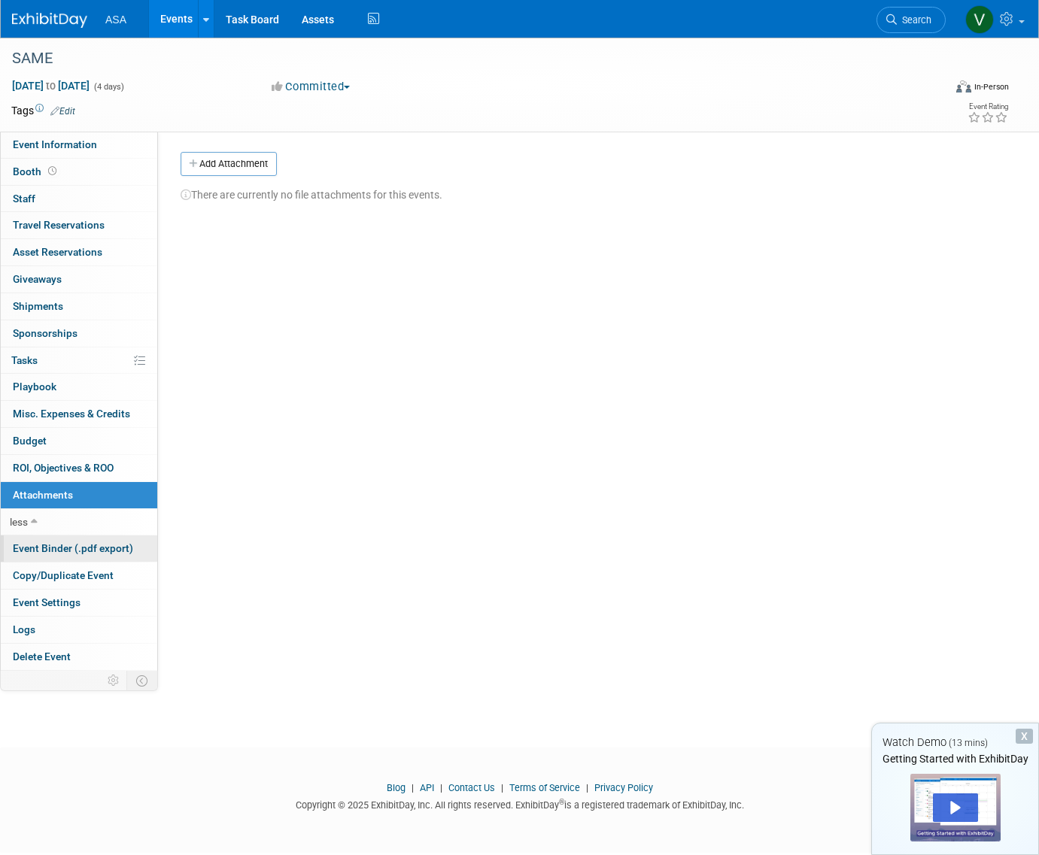
click at [60, 551] on span "Event Binder (.pdf export)" at bounding box center [73, 548] width 120 height 12
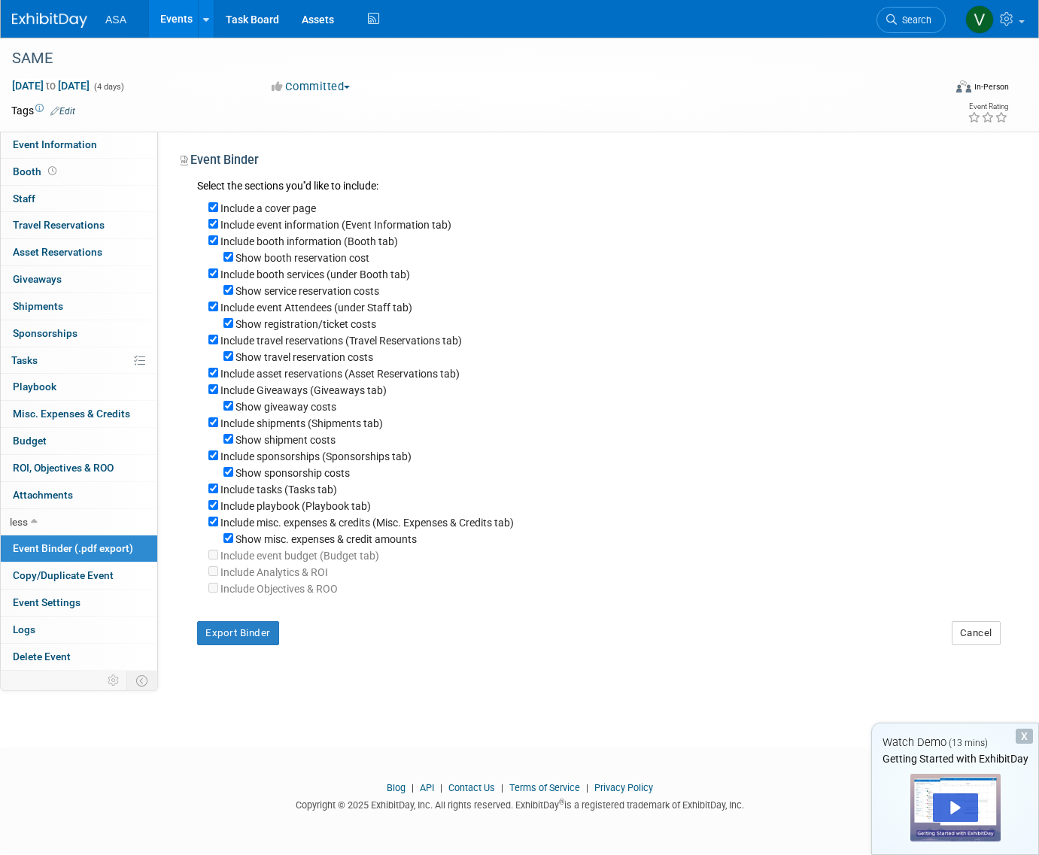
click at [238, 562] on label "Include event budget (Budget tab)" at bounding box center [299, 556] width 159 height 12
click at [32, 569] on link "Copy/Duplicate Event" at bounding box center [79, 576] width 156 height 26
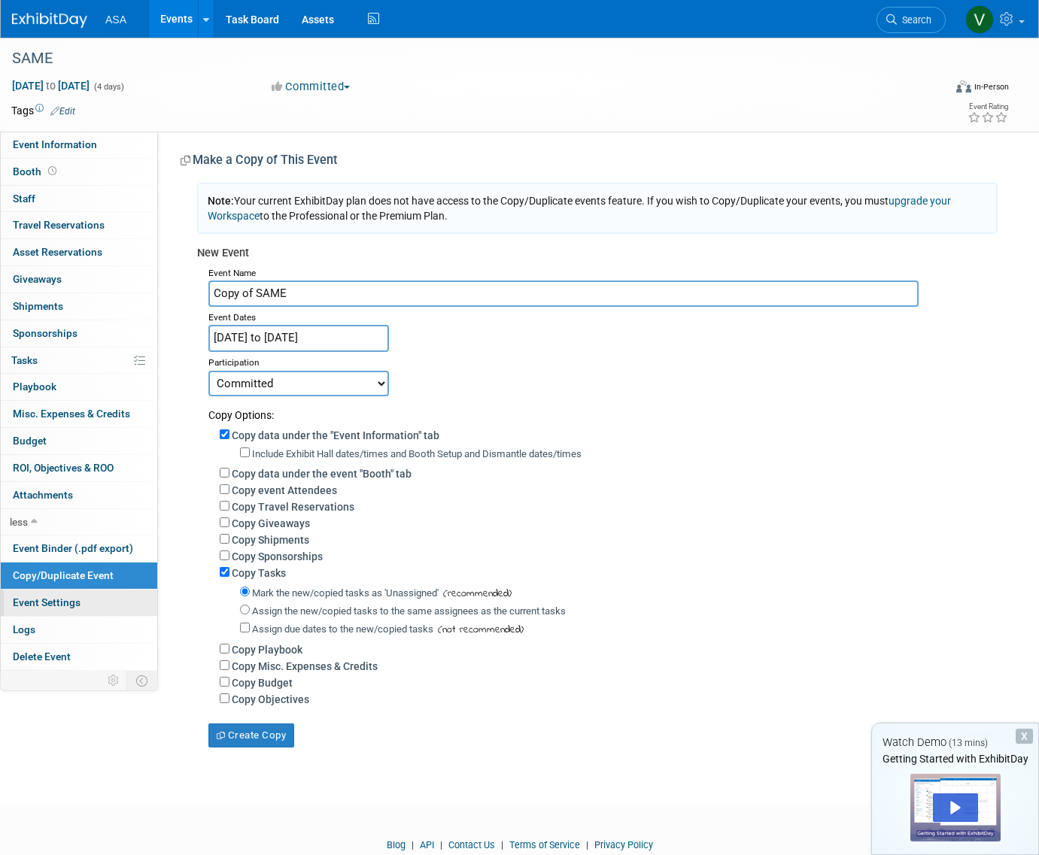
click at [55, 609] on link "Event Settings" at bounding box center [79, 603] width 156 height 26
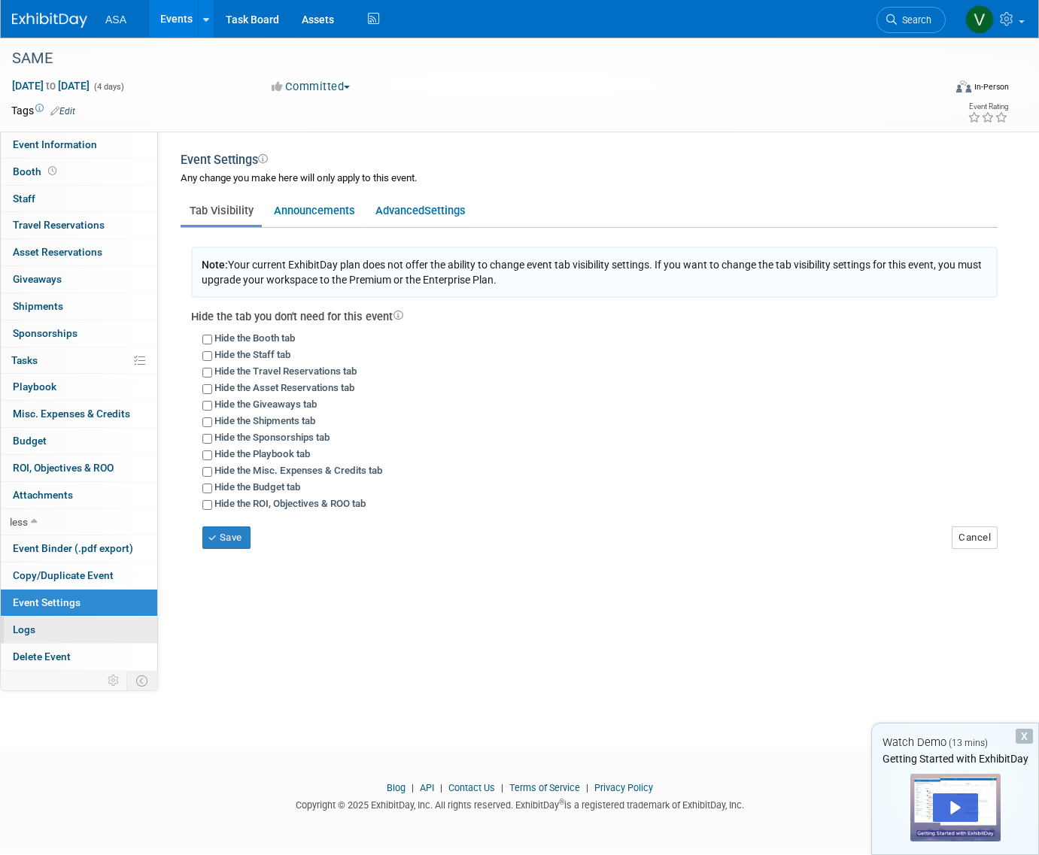
click at [45, 626] on link "Logs" at bounding box center [79, 630] width 156 height 26
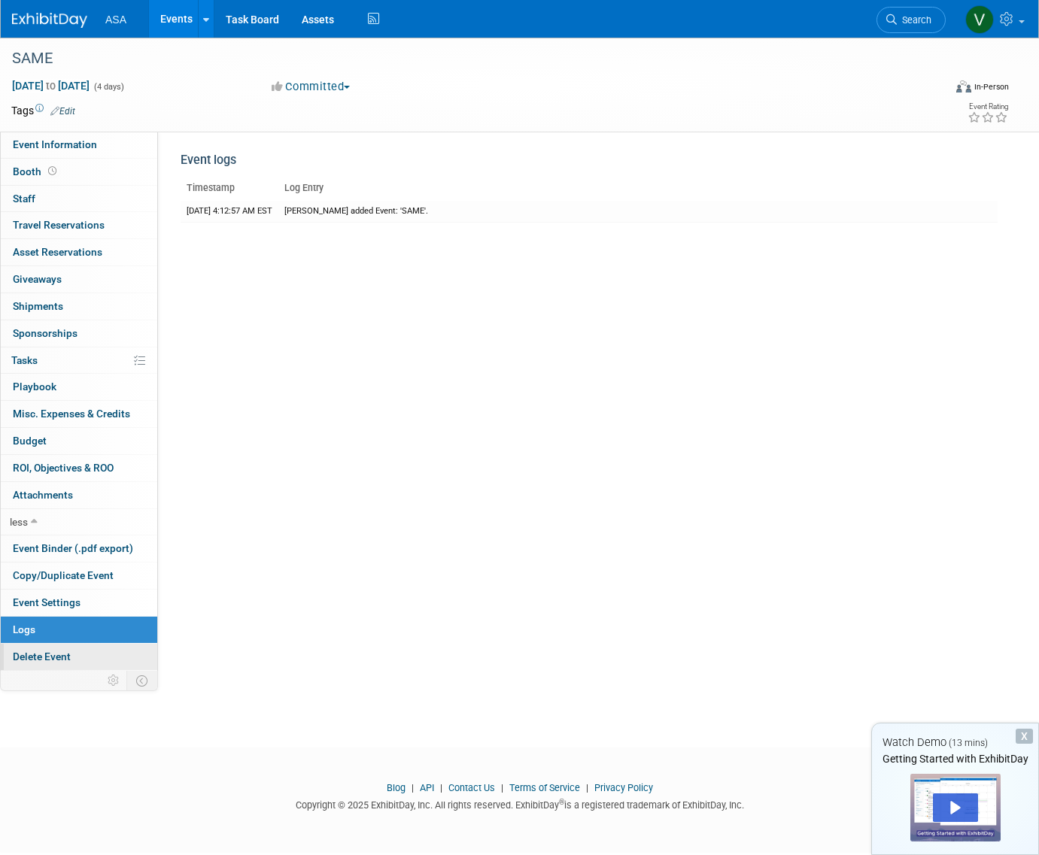
click at [60, 652] on span "Delete Event" at bounding box center [42, 657] width 58 height 12
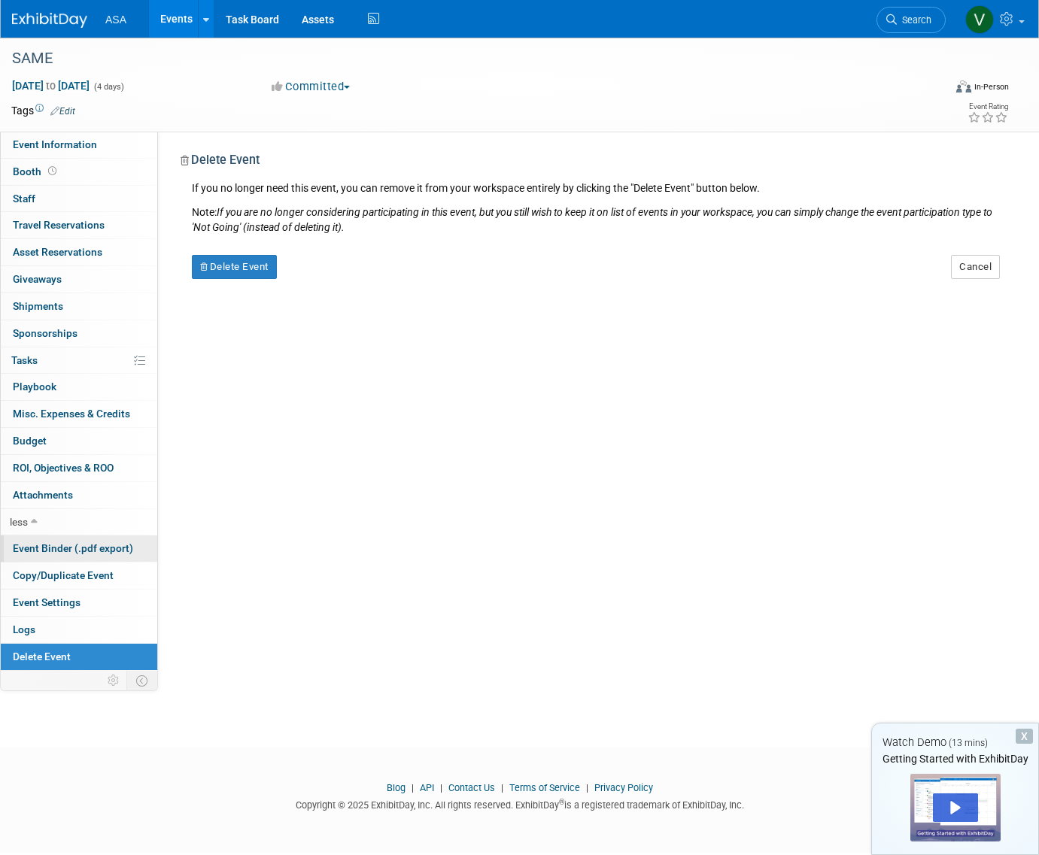
click at [62, 558] on link "Event Binder (.pdf export)" at bounding box center [79, 549] width 156 height 26
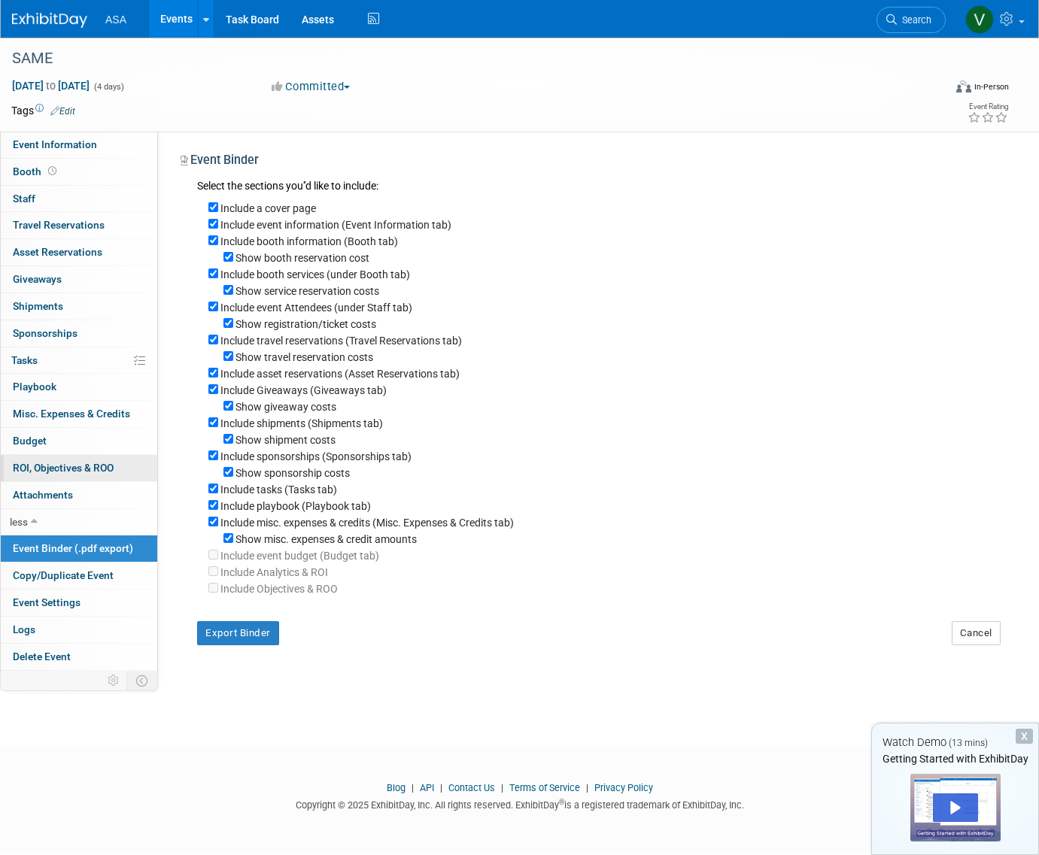
click at [58, 469] on span "ROI, Objectives & ROO 0" at bounding box center [63, 468] width 101 height 12
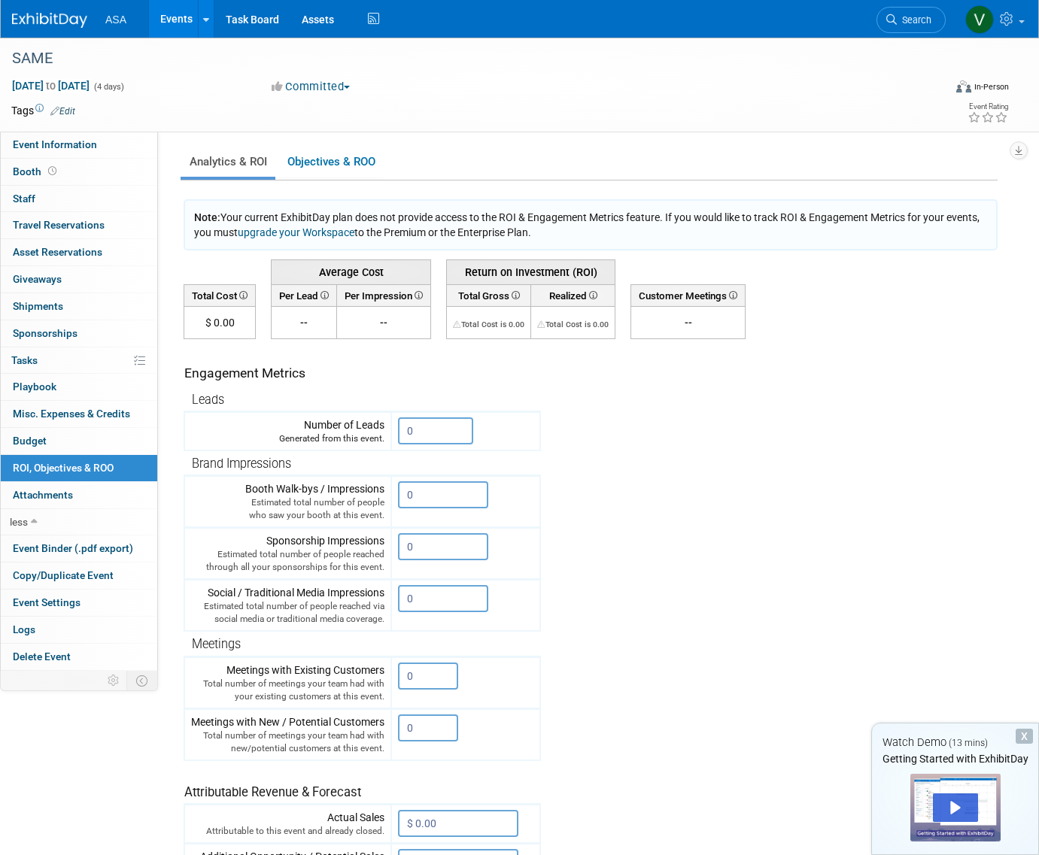
click at [329, 229] on link "upgrade your Workspace" at bounding box center [296, 232] width 117 height 12
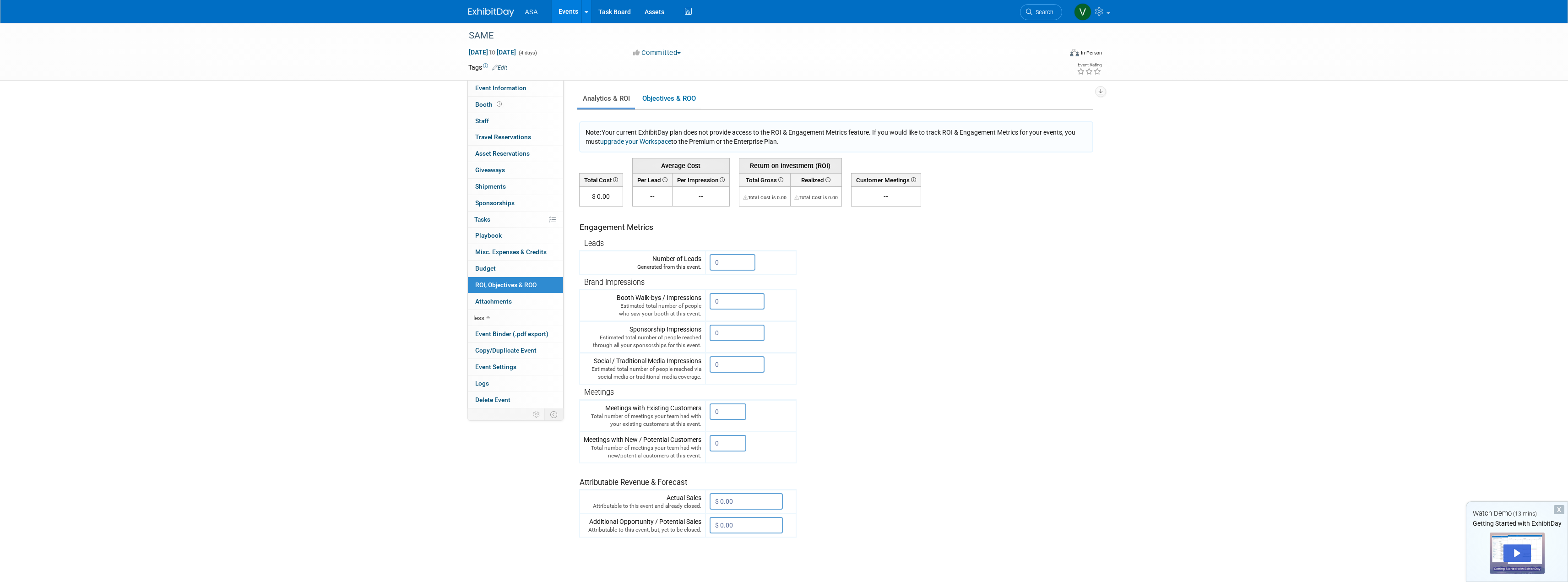
click at [632, 356] on tr "Engagement Metrics Leads Generated from this event. 0 X Brand Impressions 0" at bounding box center [836, 372] width 514 height 331
click at [632, 94] on link "Objectives & ROO 0" at bounding box center [668, 98] width 64 height 18
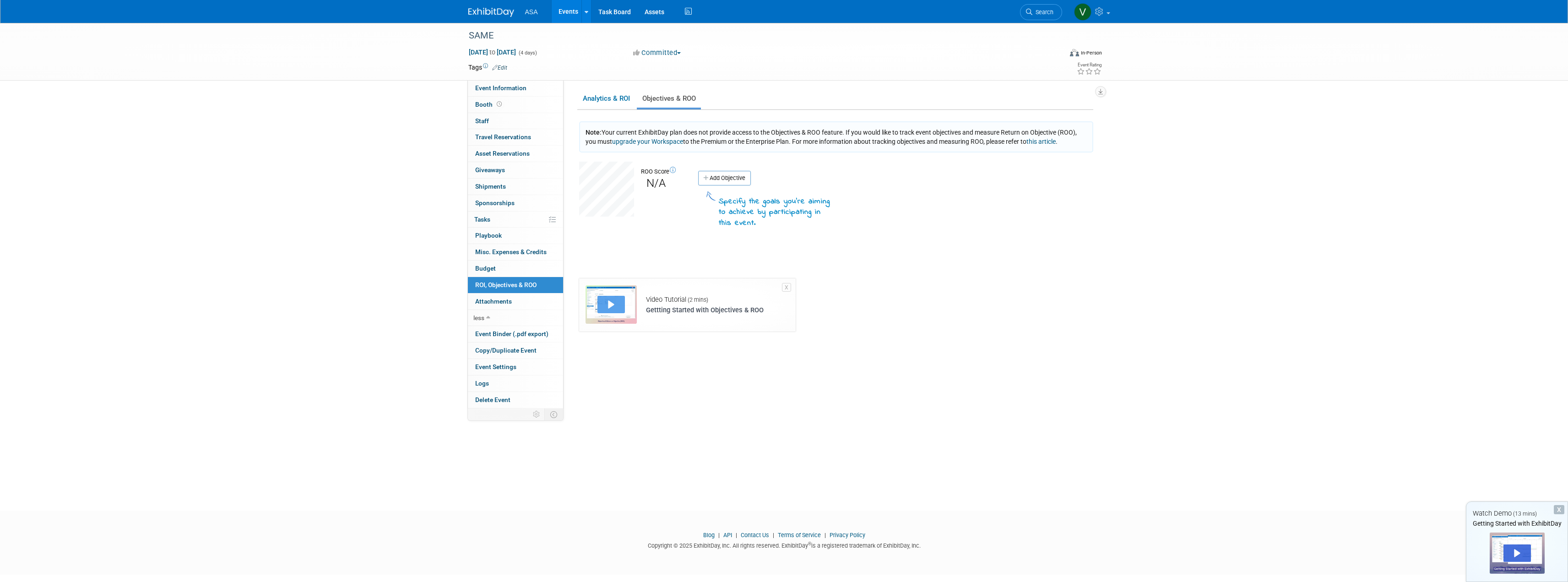
click at [625, 300] on div at bounding box center [611, 304] width 51 height 38
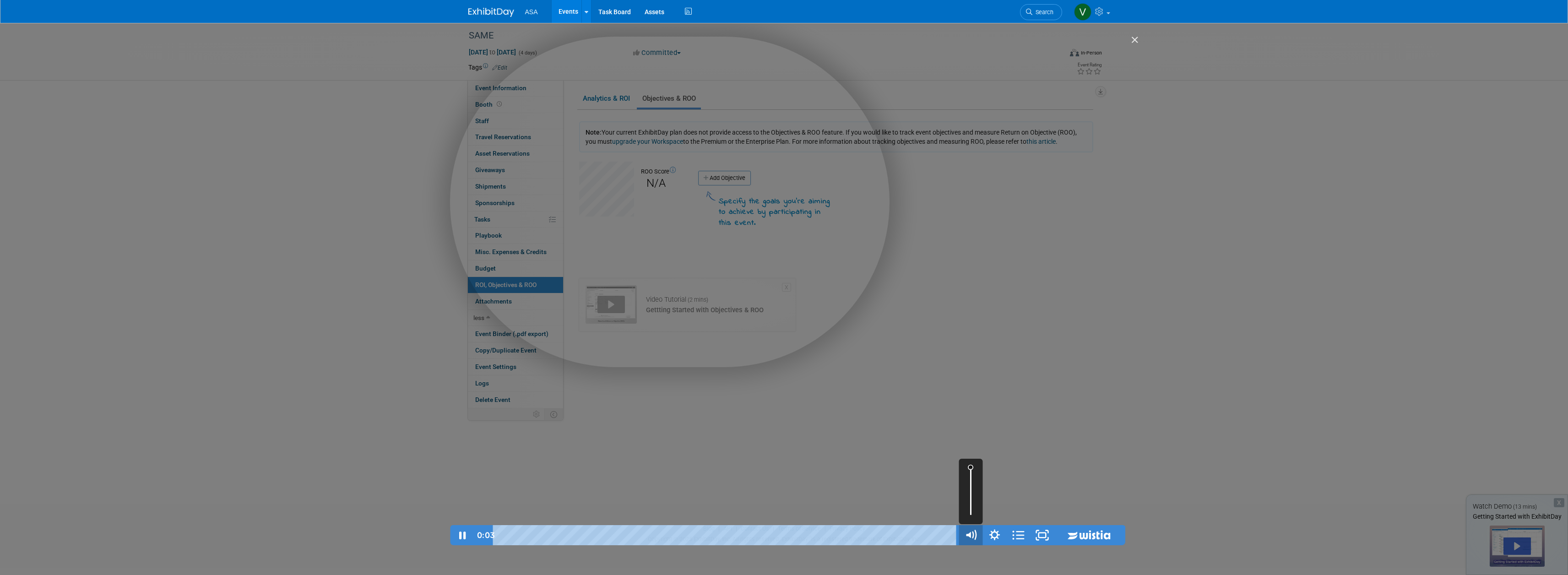
click at [632, 520] on icon "Mute" at bounding box center [972, 535] width 1 height 6
click at [632, 520] on icon "Unmute" at bounding box center [970, 535] width 24 height 20
drag, startPoint x: 970, startPoint y: 466, endPoint x: 971, endPoint y: 497, distance: 31.0
click at [632, 497] on div "Volume" at bounding box center [971, 496] width 9 height 9
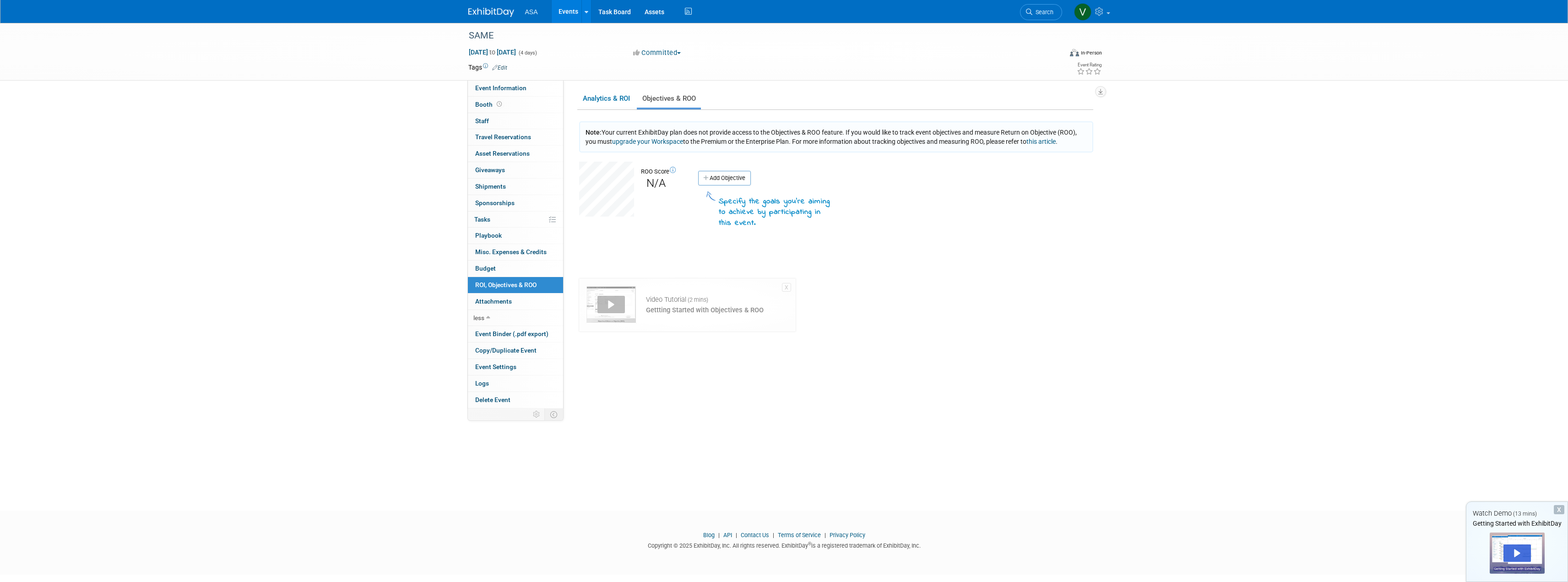
click at [632, 169] on icon at bounding box center [673, 170] width 7 height 7
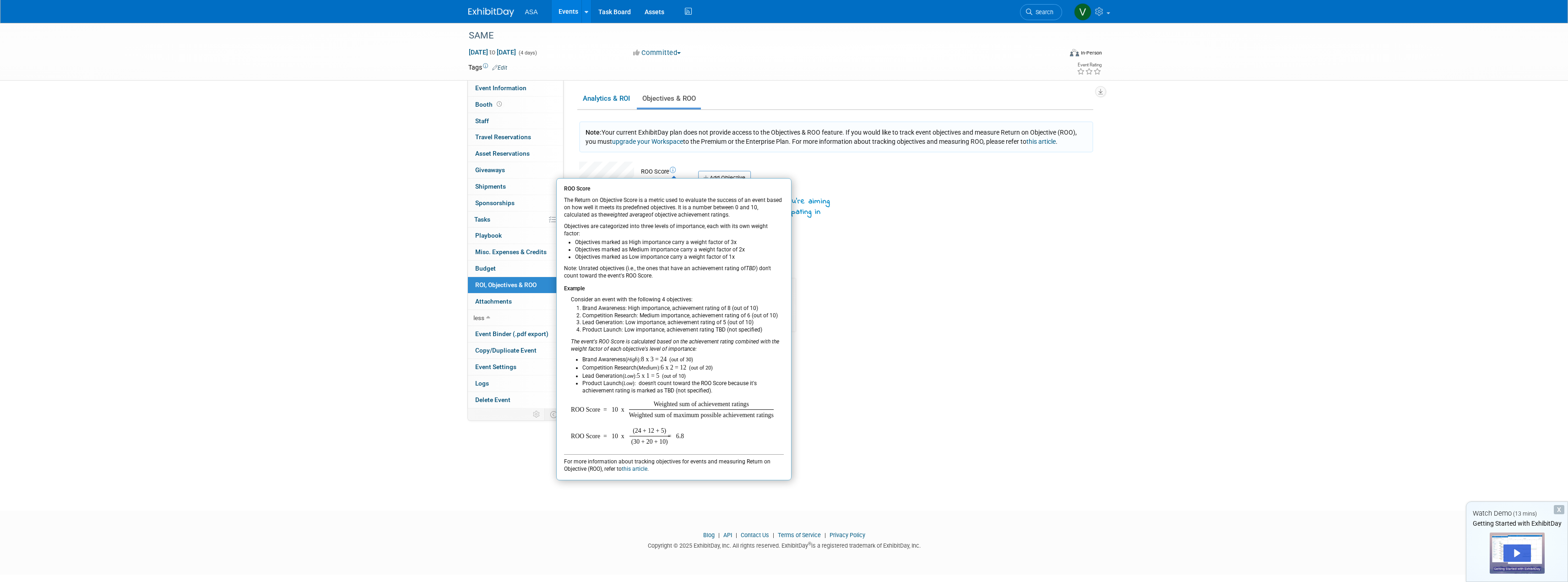
click at [632, 208] on div "ROO Score ROO Score The Return on Objective Score is a metric used to evaluate …" at bounding box center [836, 246] width 528 height 170
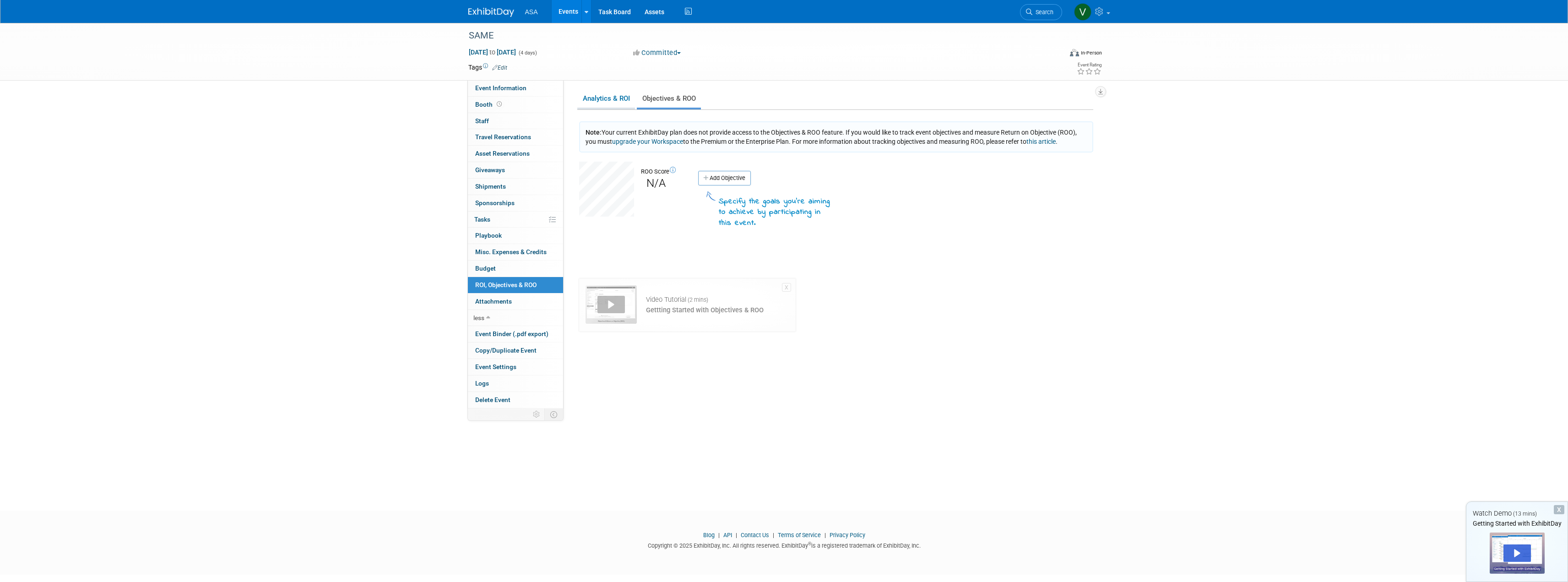
click at [614, 94] on link "Analytics & ROI" at bounding box center [606, 98] width 58 height 18
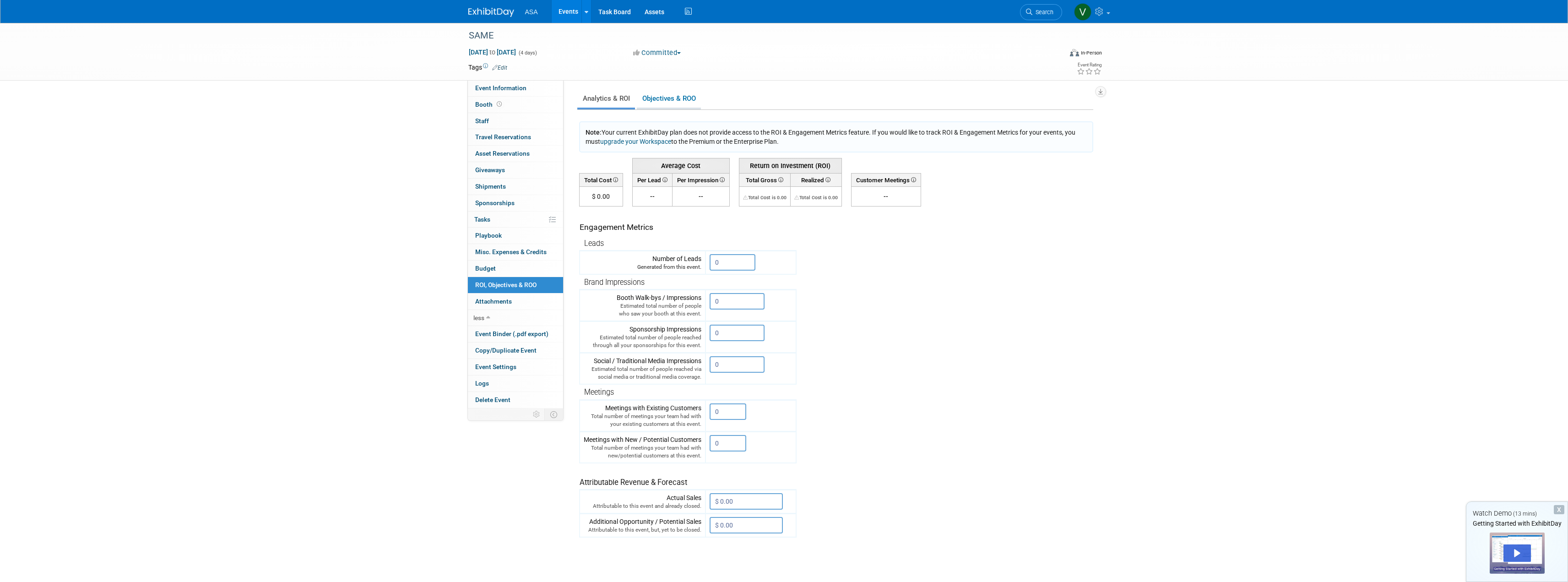
click at [632, 97] on link "Objectives & ROO 0" at bounding box center [668, 98] width 64 height 18
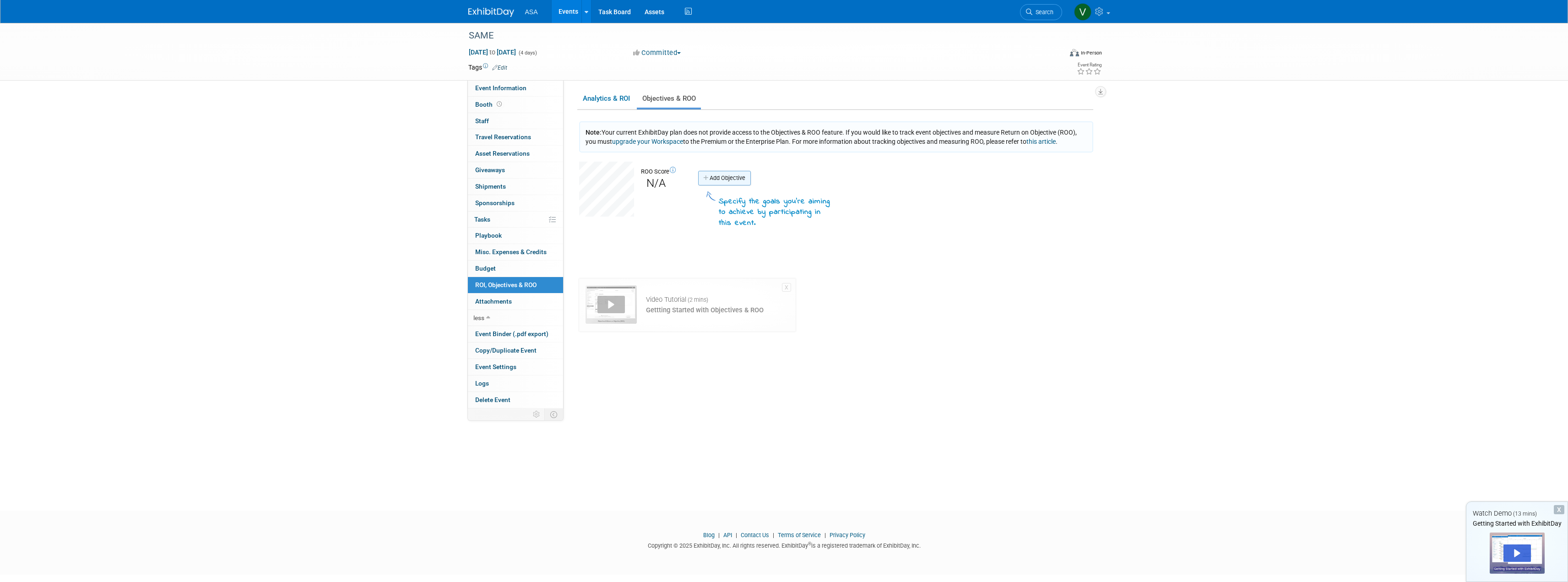
click at [632, 175] on link "Add Objective" at bounding box center [724, 178] width 52 height 15
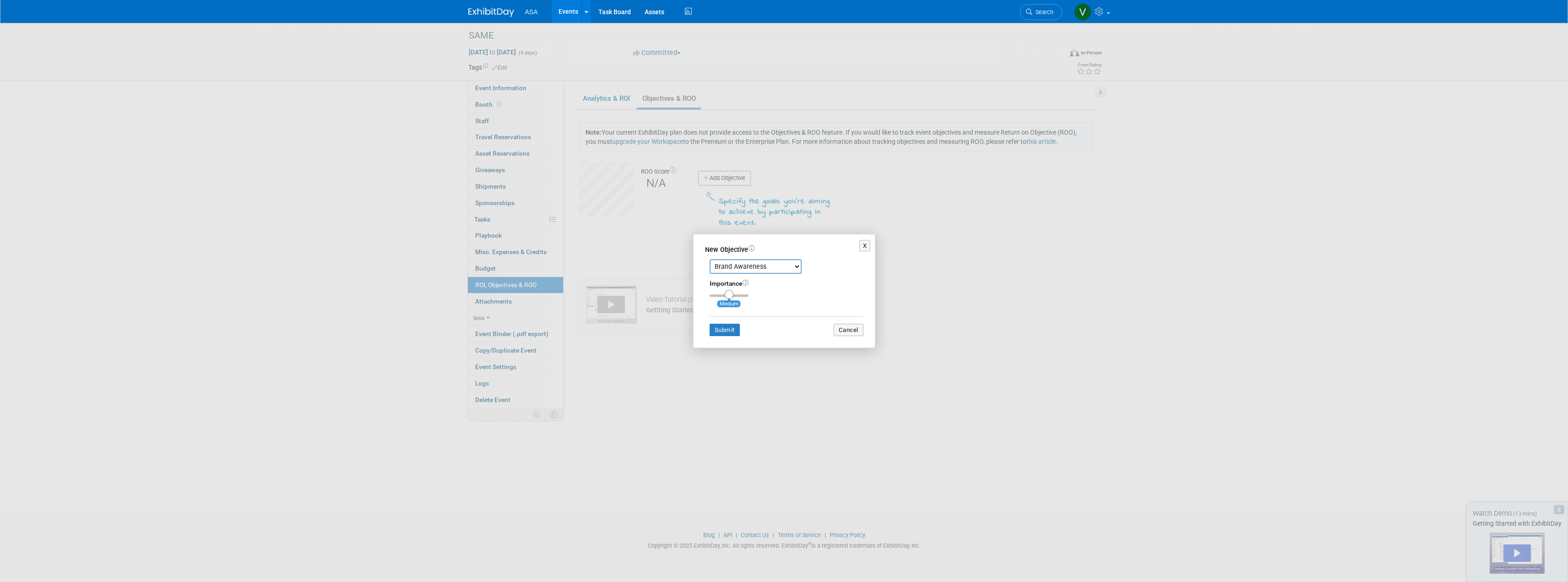
click at [632, 267] on select "Brand Awareness Competition Research Customer Retention Feedback Collection Lea…" at bounding box center [755, 267] width 92 height 15
click at [317, 154] on div "X New Objective Brand Awareness Competition Research Customer Retention Feedbac…" at bounding box center [784, 291] width 1568 height 582
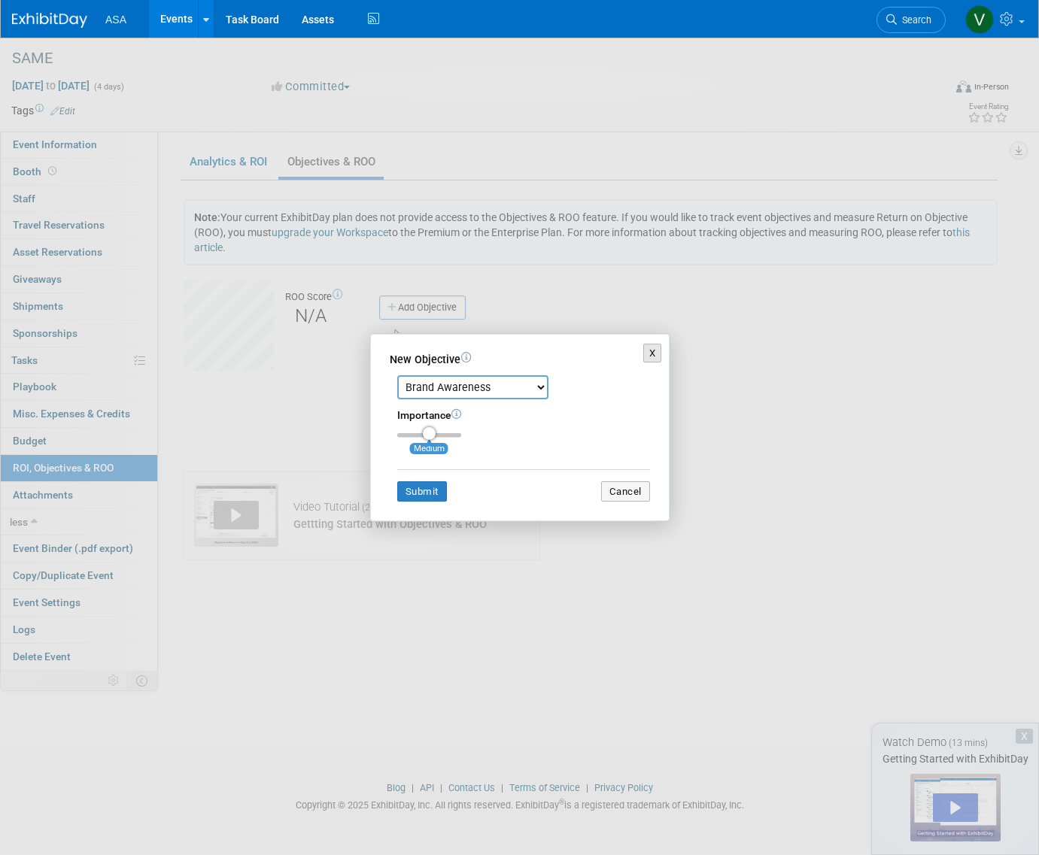
click at [645, 350] on button "X" at bounding box center [652, 354] width 19 height 20
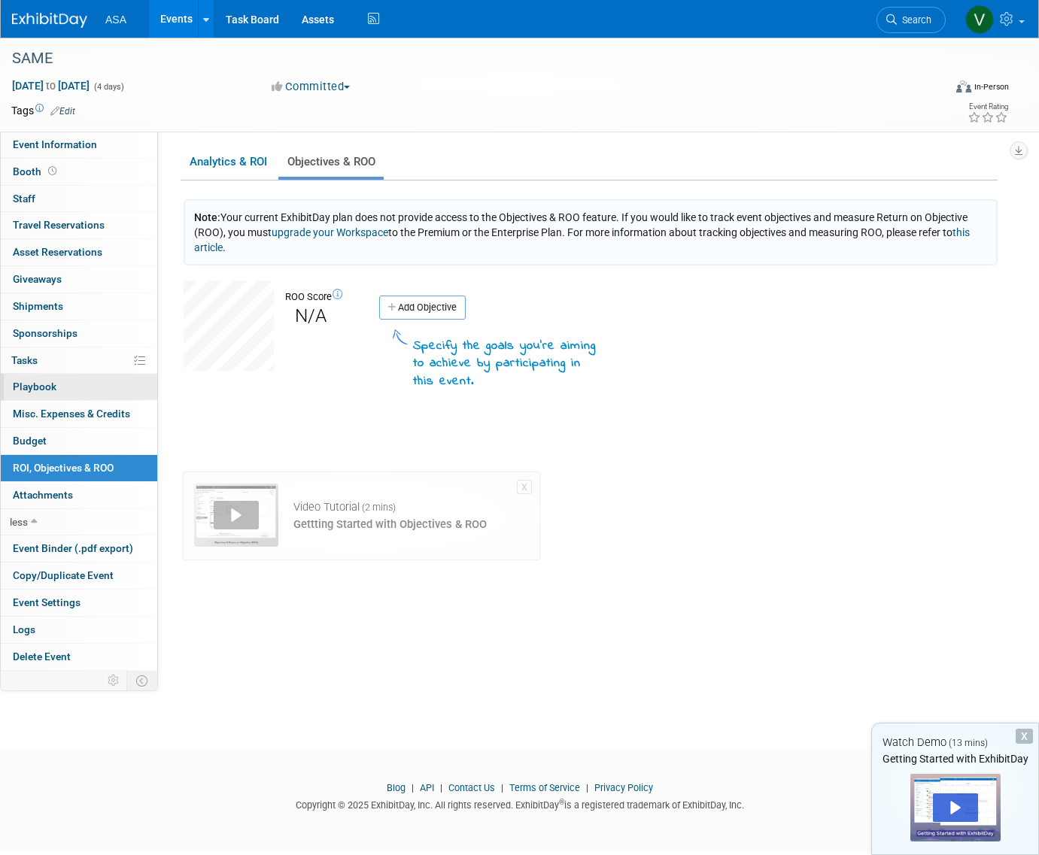
click at [25, 382] on span "Playbook 0" at bounding box center [35, 387] width 44 height 12
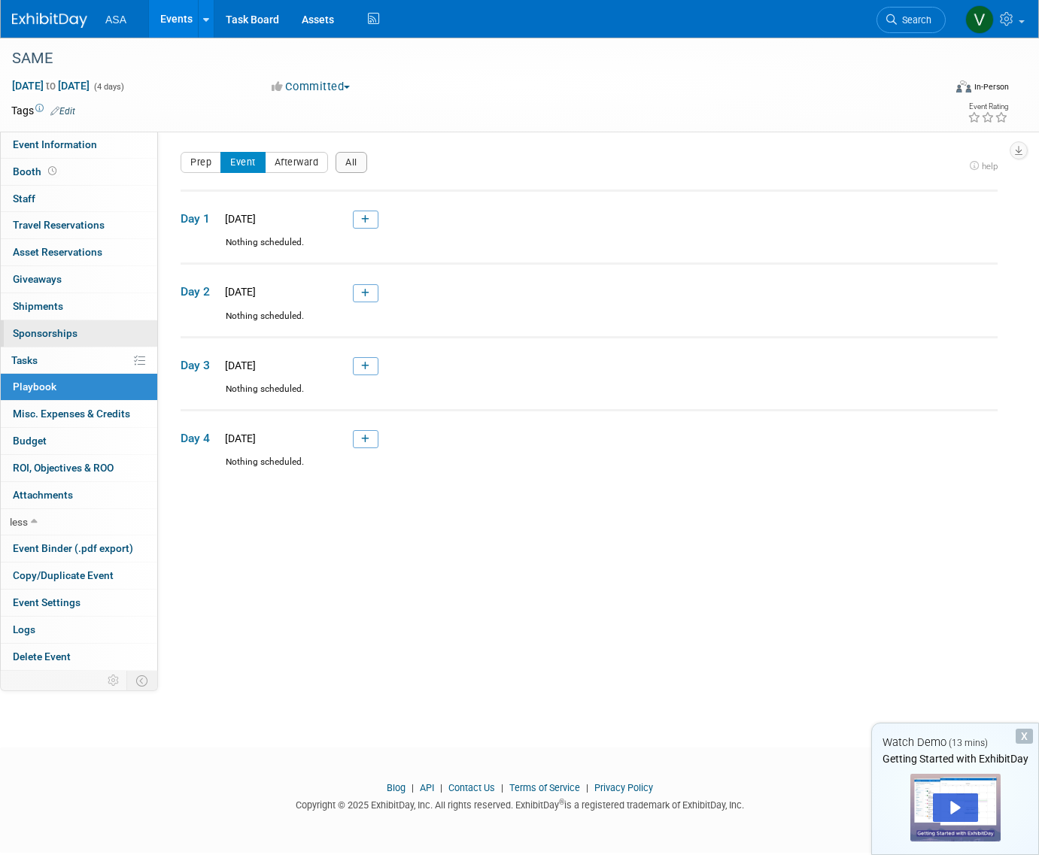
click at [55, 345] on link "0 Sponsorships 0" at bounding box center [79, 333] width 156 height 26
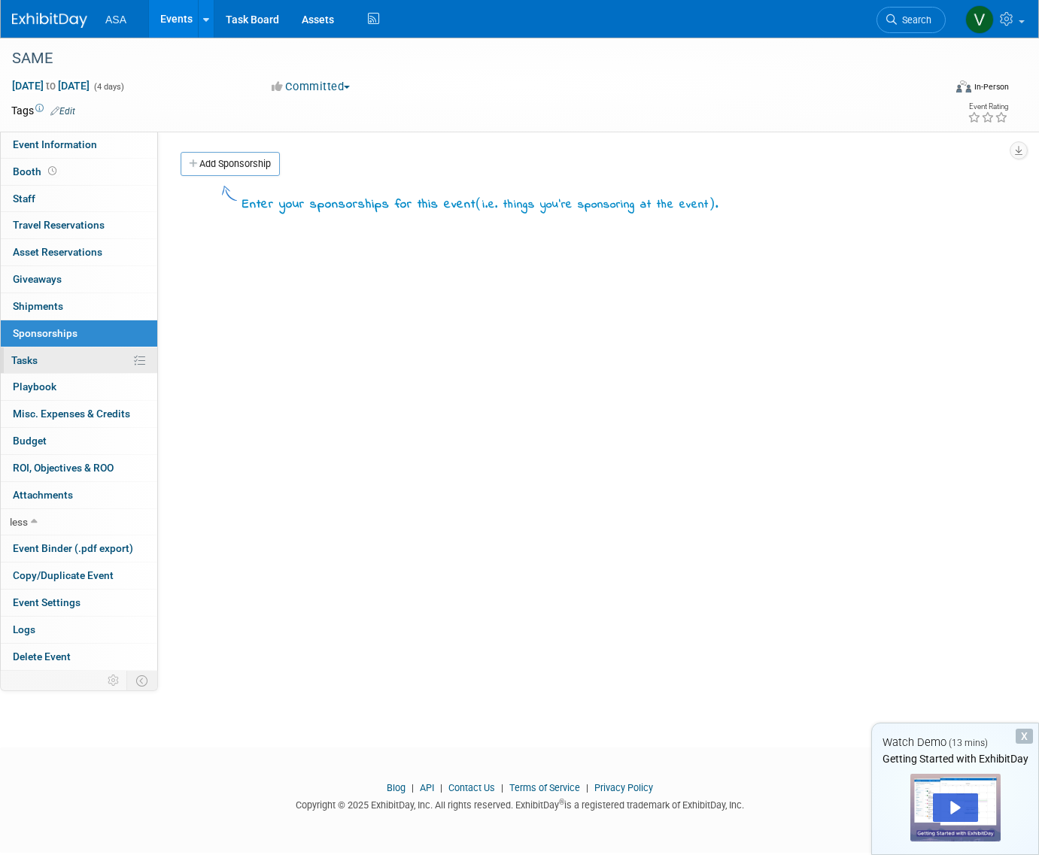
click at [42, 359] on link "0% Tasks 0%" at bounding box center [79, 360] width 156 height 26
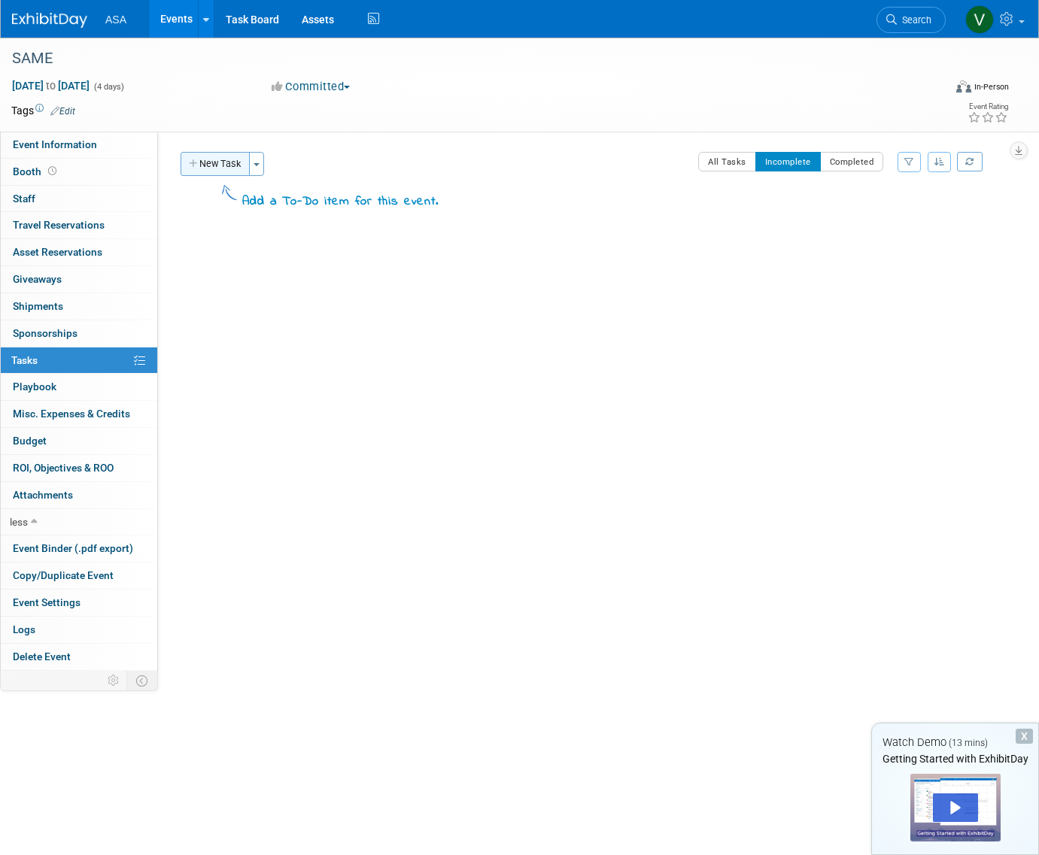
click at [244, 168] on button "New Task" at bounding box center [215, 164] width 69 height 24
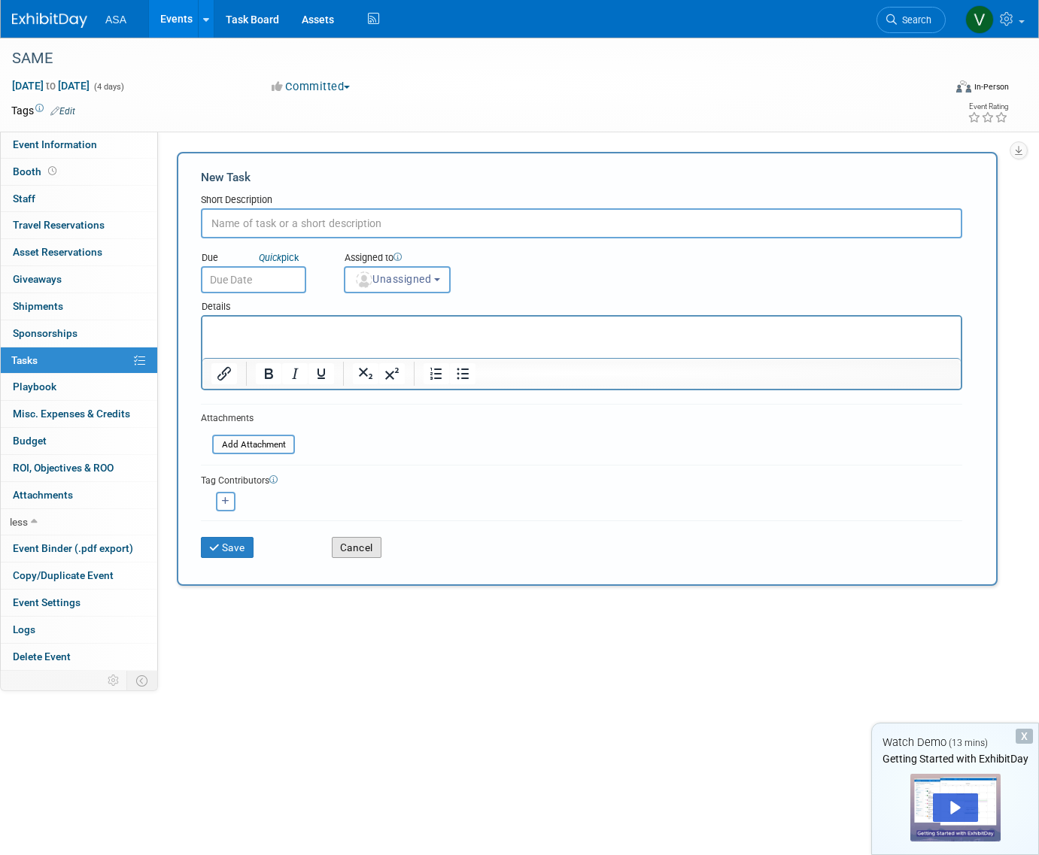
click at [360, 538] on button "Cancel" at bounding box center [357, 547] width 50 height 21
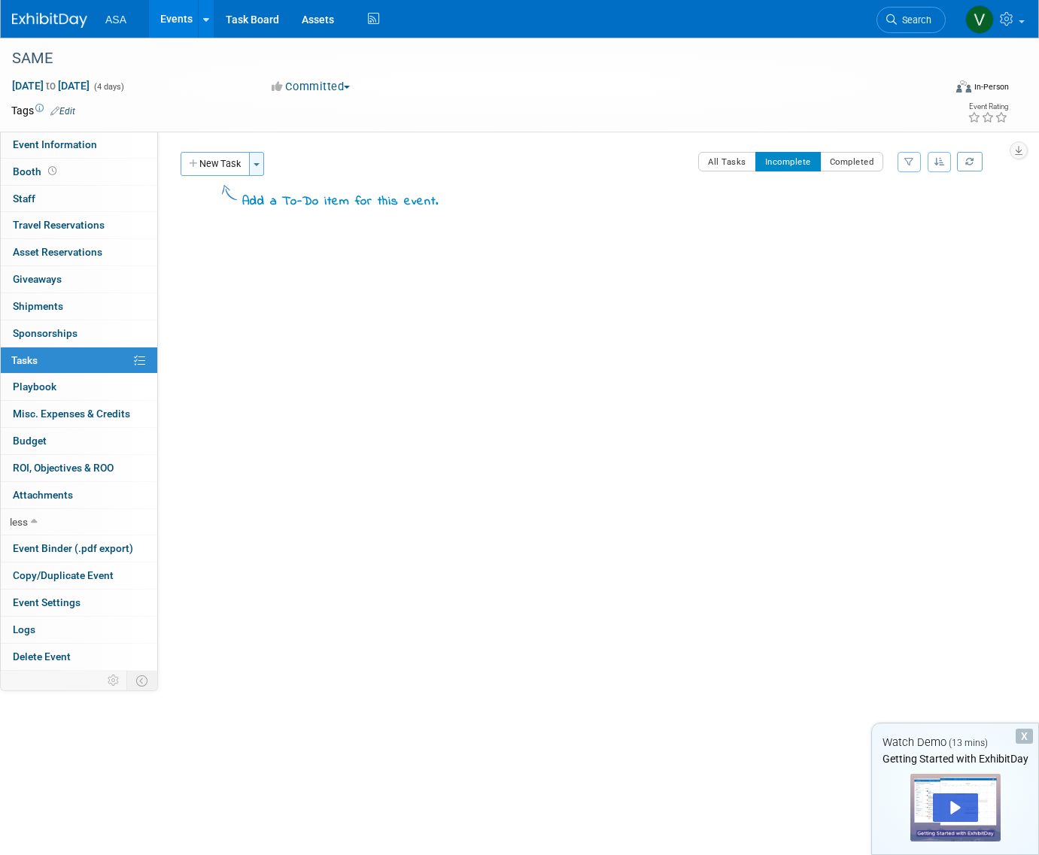
click at [262, 161] on button "Toggle Dropdown" at bounding box center [256, 164] width 15 height 24
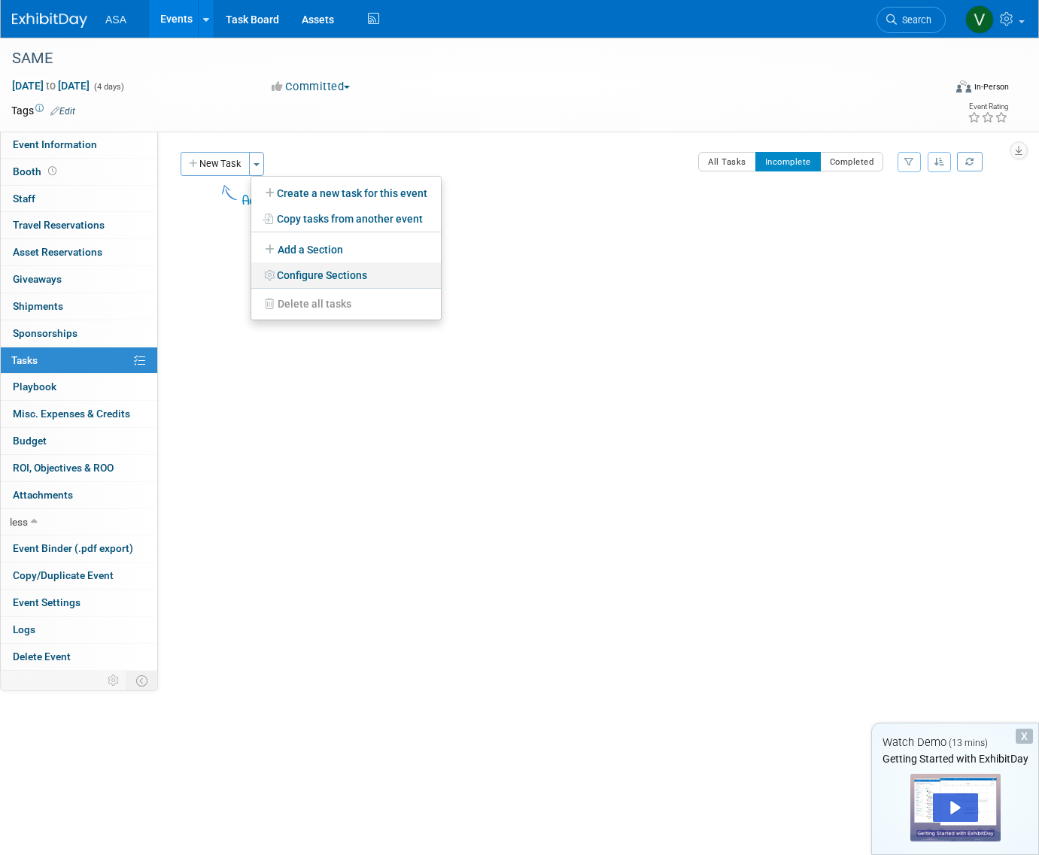
click at [330, 269] on link "Configure Sections" at bounding box center [346, 275] width 190 height 26
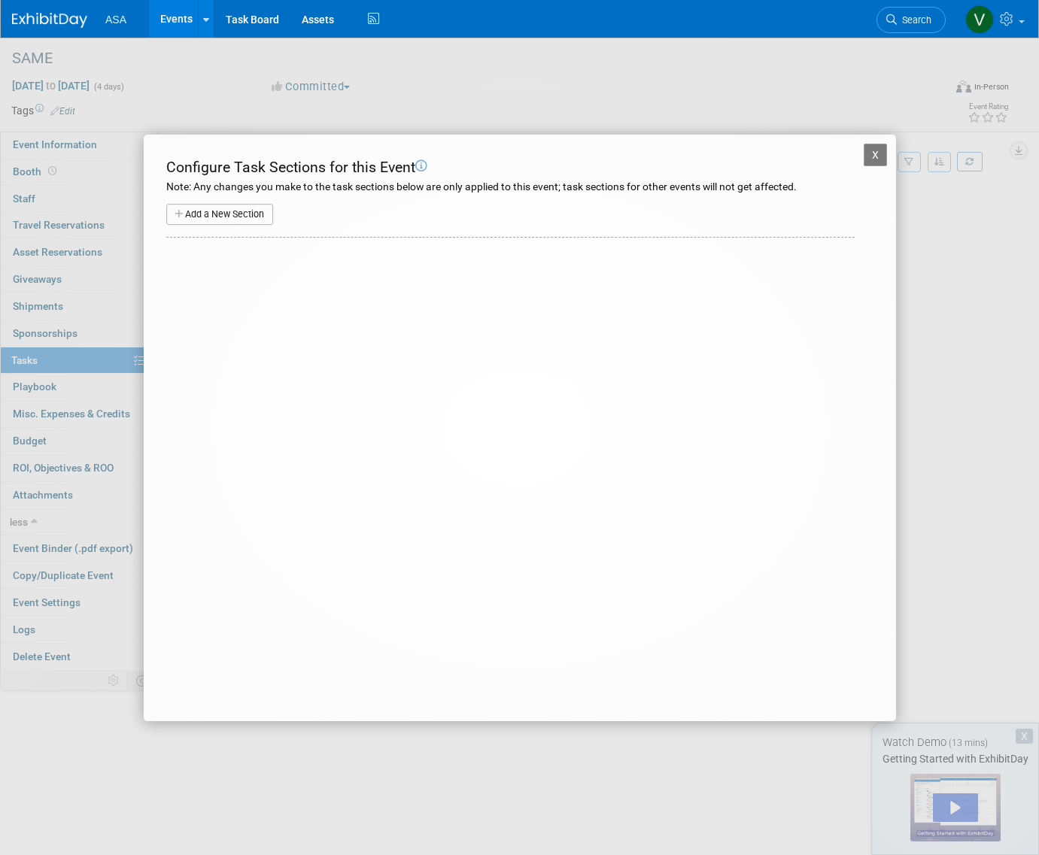
click at [874, 153] on button "X" at bounding box center [875, 155] width 24 height 23
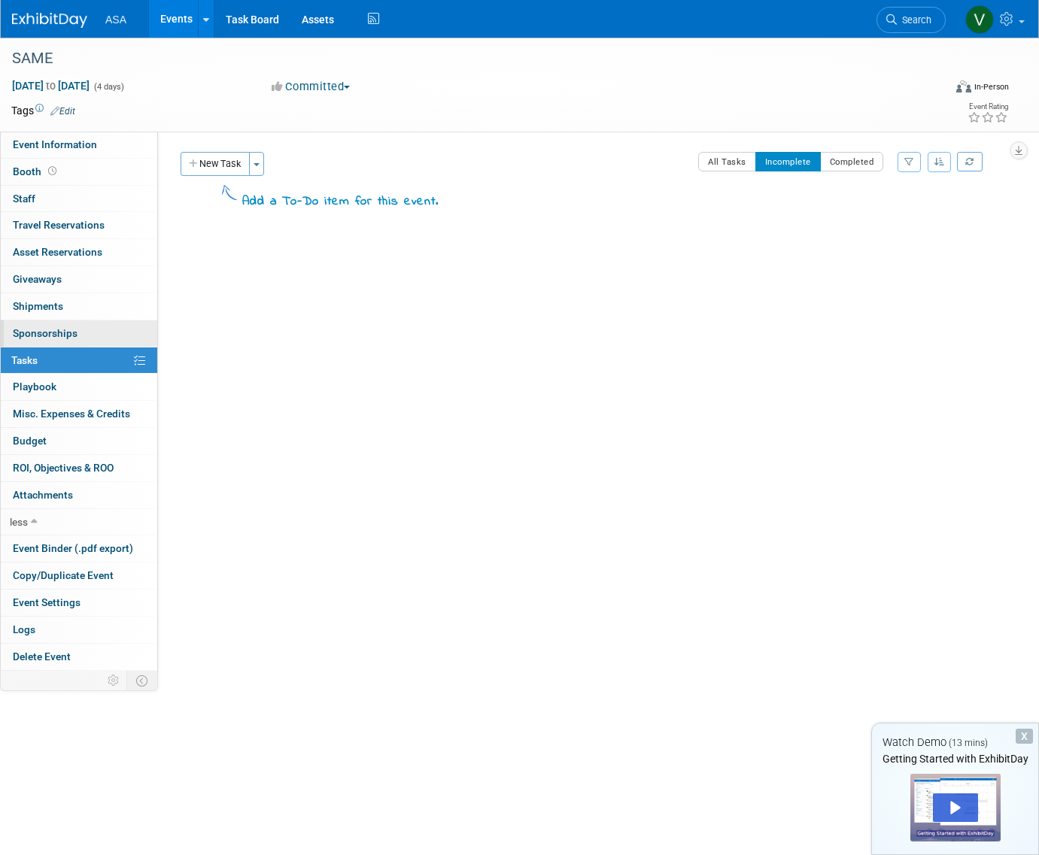
click at [91, 338] on link "0 Sponsorships 0" at bounding box center [79, 333] width 156 height 26
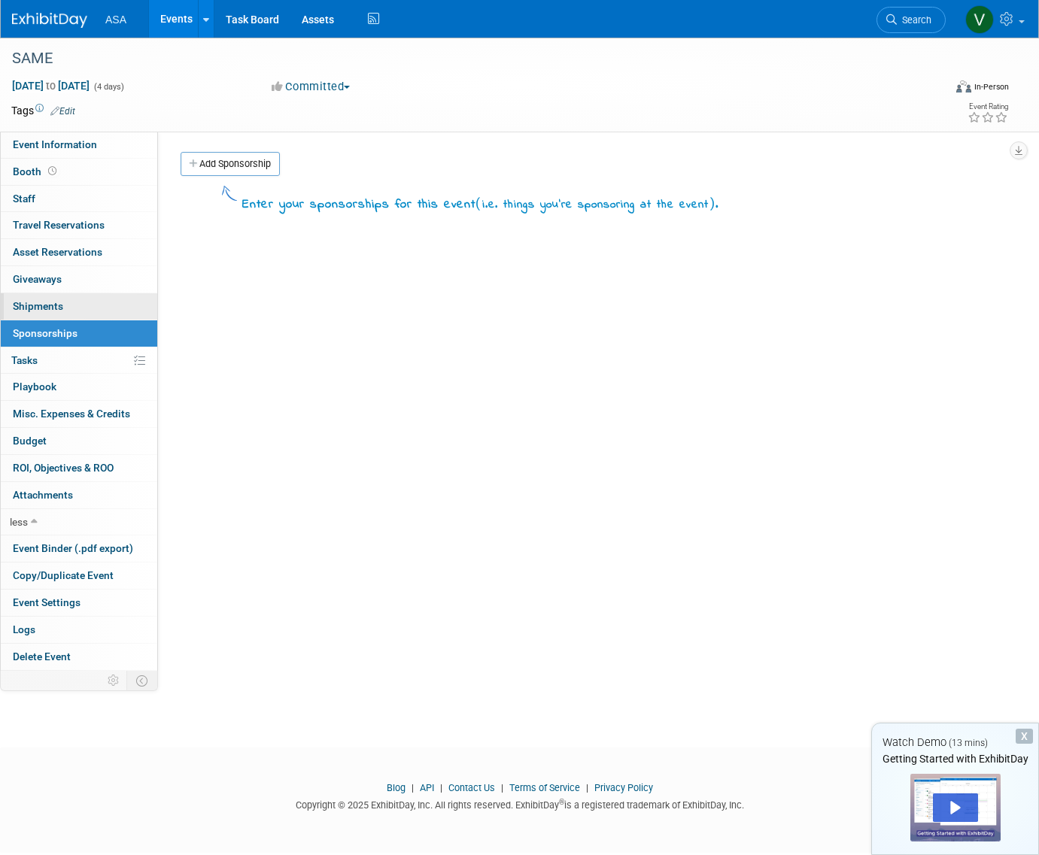
click at [75, 300] on link "0 Shipments 0" at bounding box center [79, 306] width 156 height 26
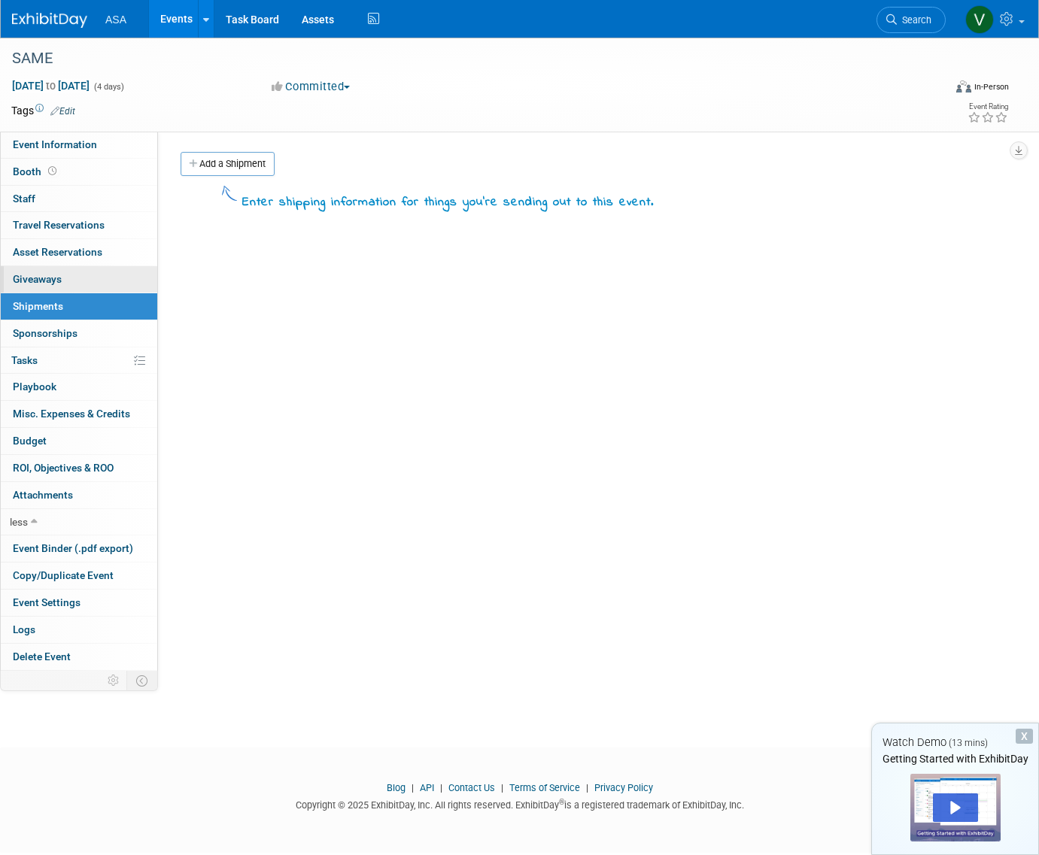
click at [68, 272] on link "0 Giveaways 0" at bounding box center [79, 279] width 156 height 26
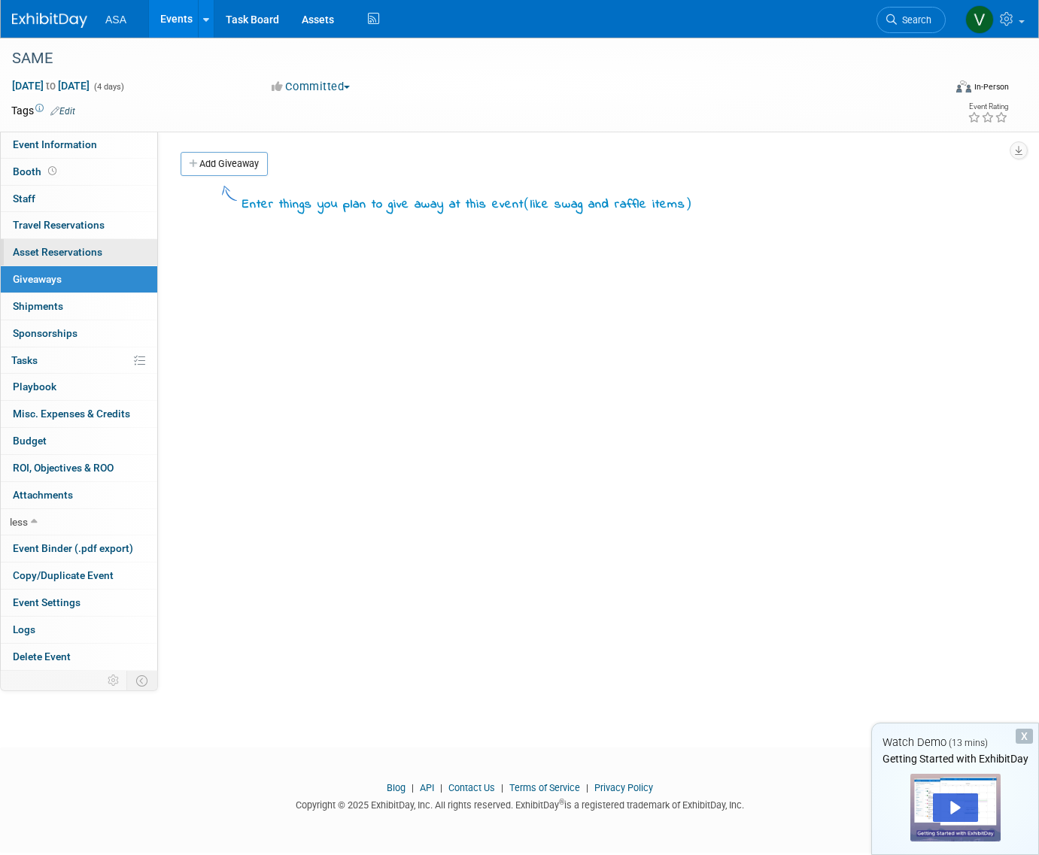
click at [98, 244] on link "0 Asset Reservations 0" at bounding box center [79, 252] width 156 height 26
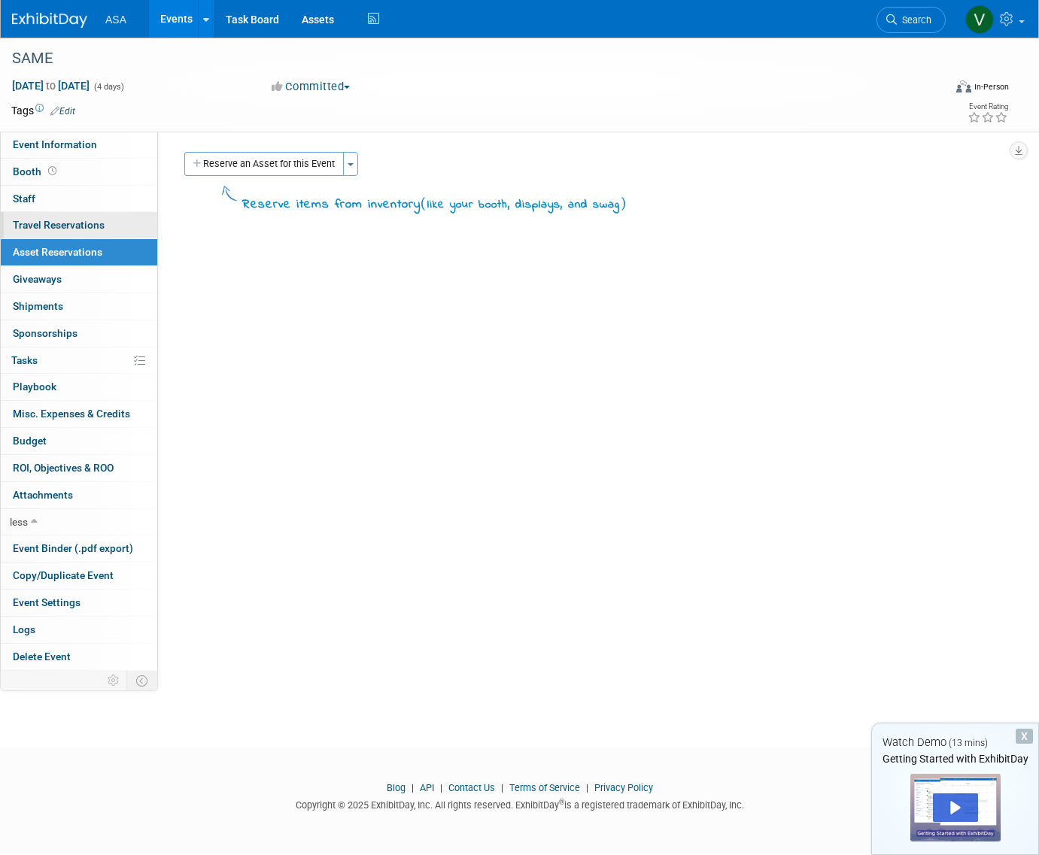
click at [99, 232] on link "0 Travel Reservations 0" at bounding box center [79, 225] width 156 height 26
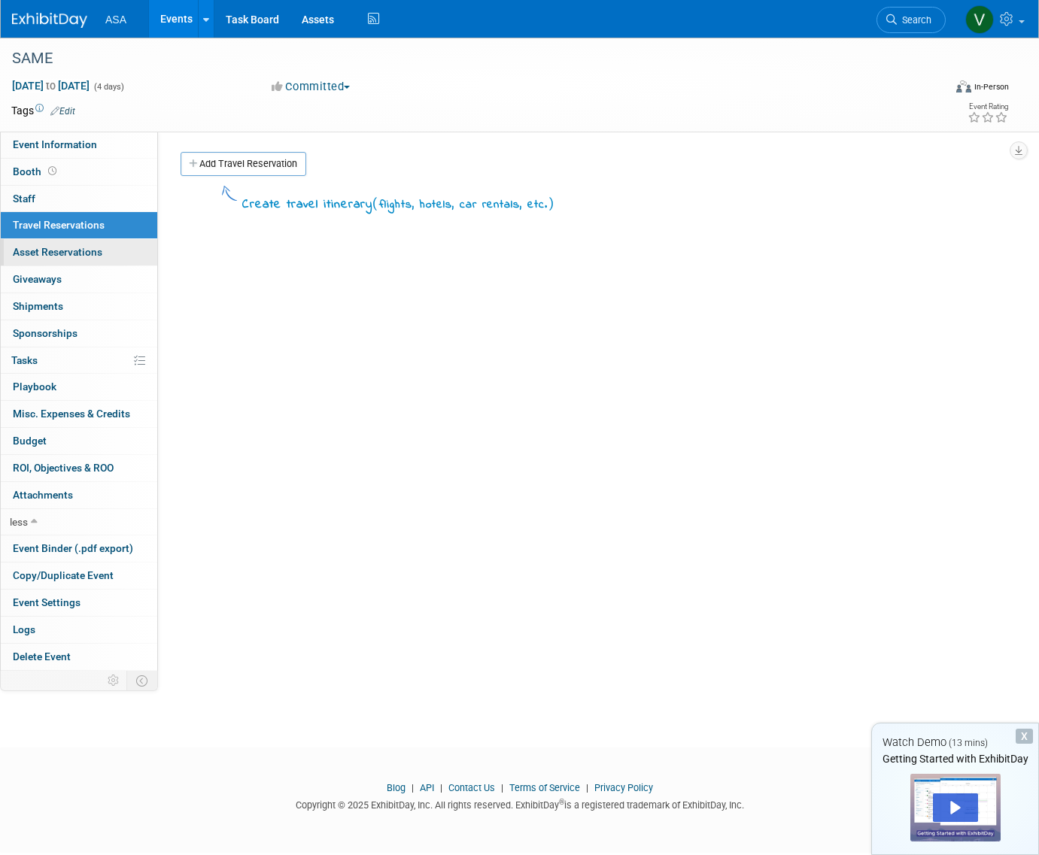
click at [102, 247] on span "Asset Reservations 0" at bounding box center [58, 252] width 90 height 12
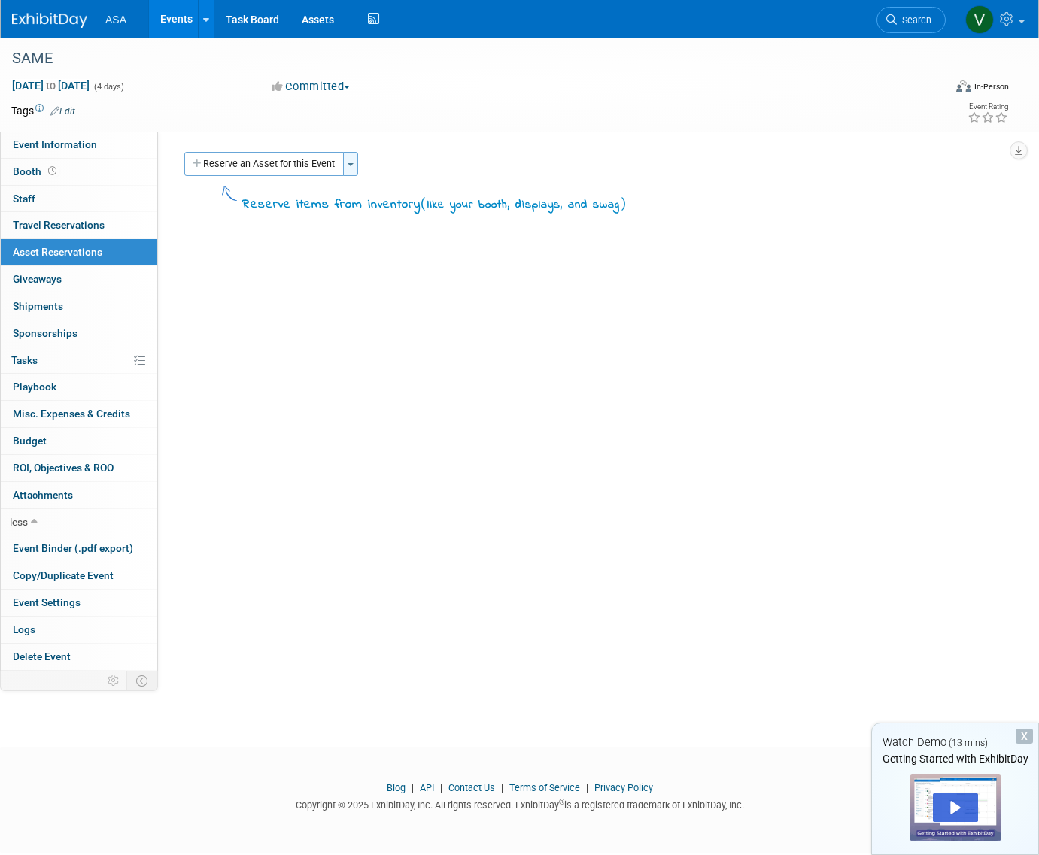
click at [348, 171] on button "Toggle Dropdown" at bounding box center [350, 164] width 15 height 24
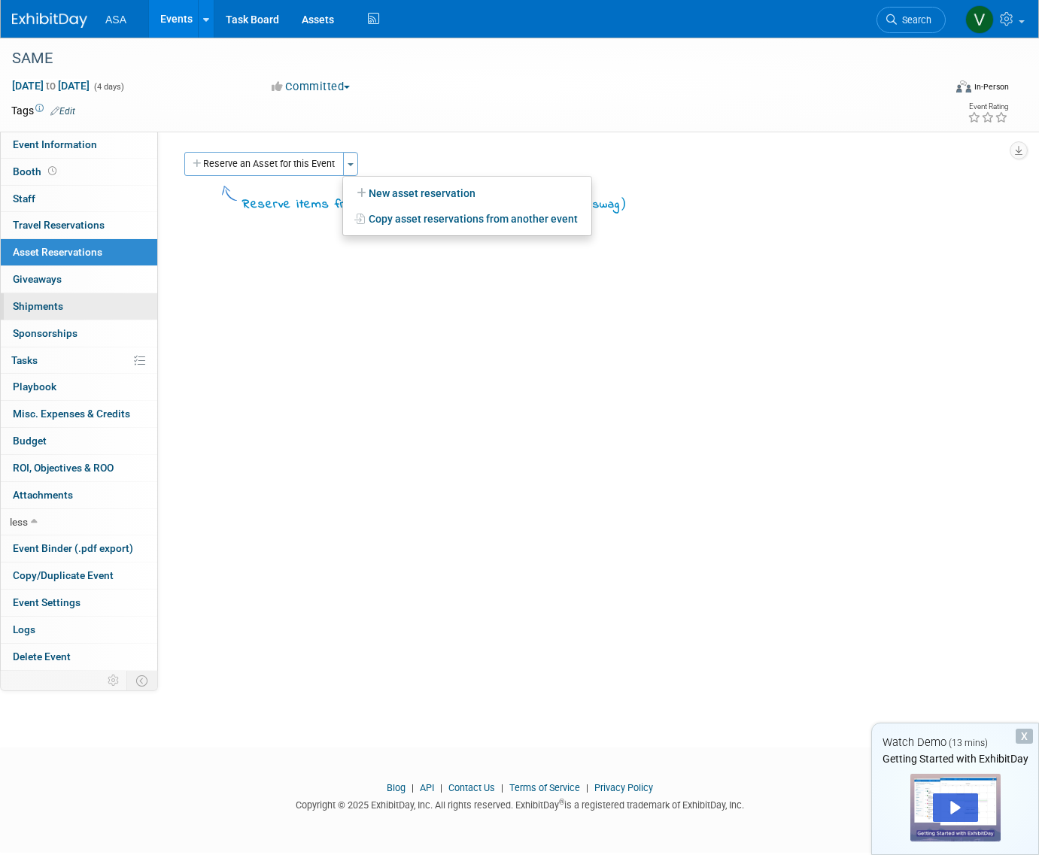
click at [244, 373] on div "Event Website: Edit Event Venue Name: Specify event venue name Edit Save Changes" at bounding box center [583, 401] width 851 height 539
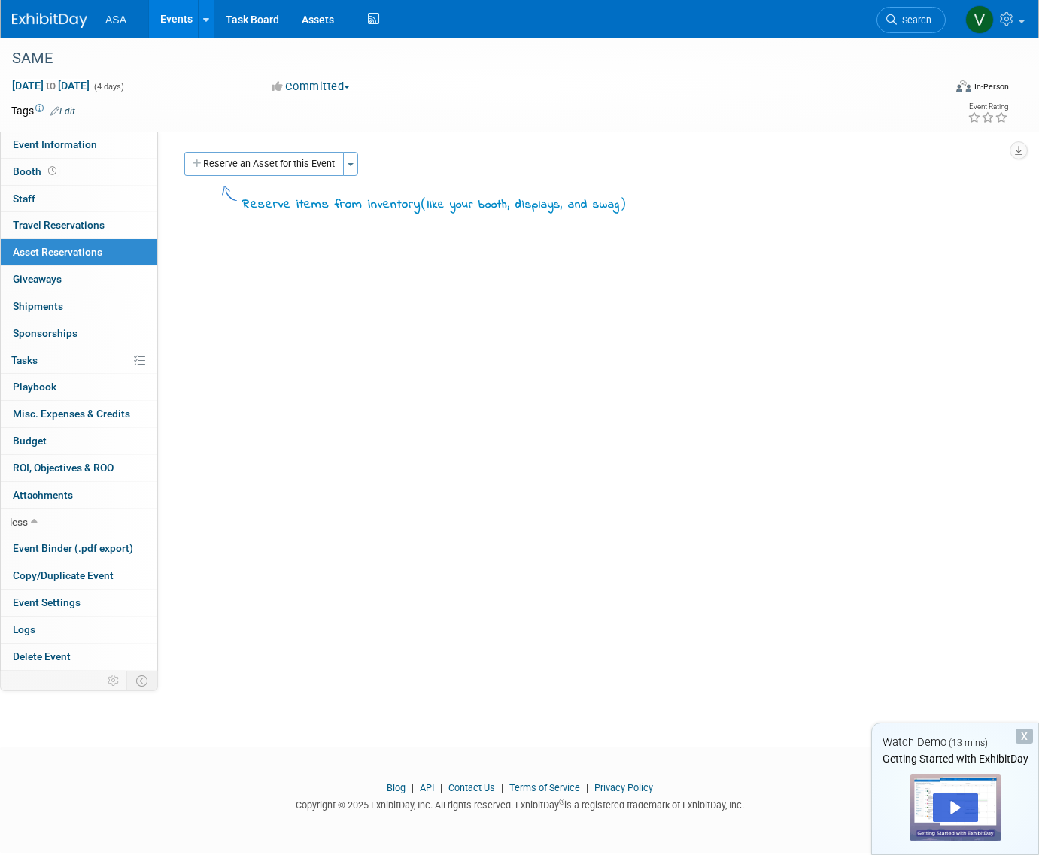
click at [547, 314] on div "Event Website: Edit Event Venue Name: Specify event venue name Edit Save Changes" at bounding box center [583, 401] width 851 height 539
click at [48, 147] on span "Event Information" at bounding box center [55, 144] width 84 height 12
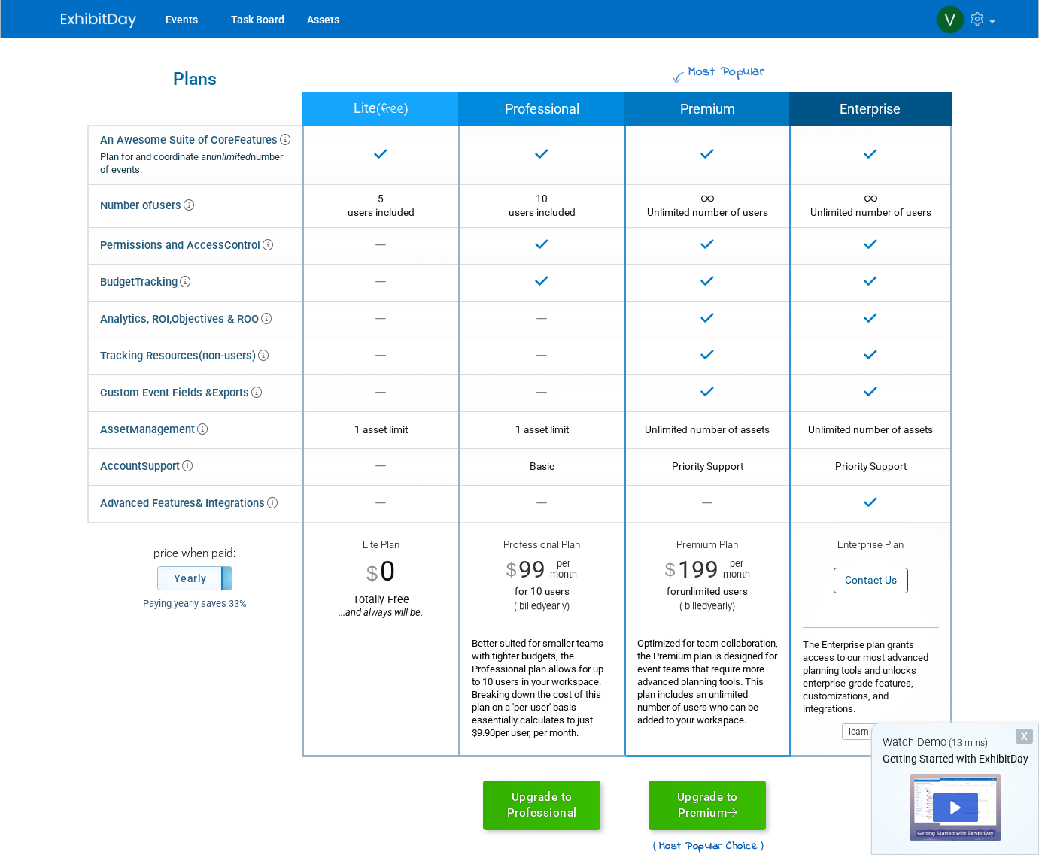
click at [370, 572] on span "$" at bounding box center [371, 573] width 11 height 20
click at [646, 566] on div "$ 199 per month" at bounding box center [707, 570] width 141 height 29
click at [476, 587] on div "for 10 users" at bounding box center [542, 591] width 141 height 13
